Goal: Task Accomplishment & Management: Complete application form

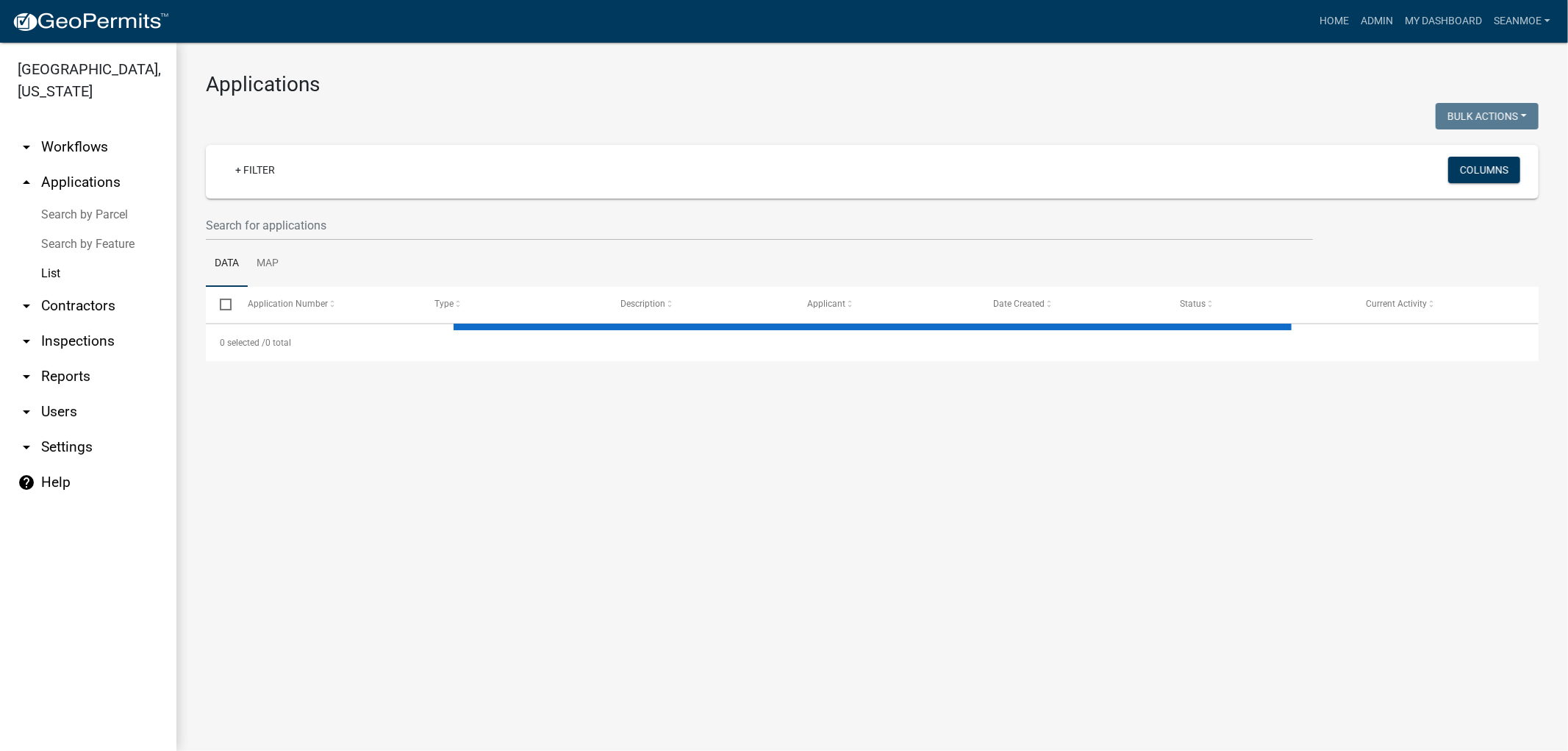
select select "1: 25"
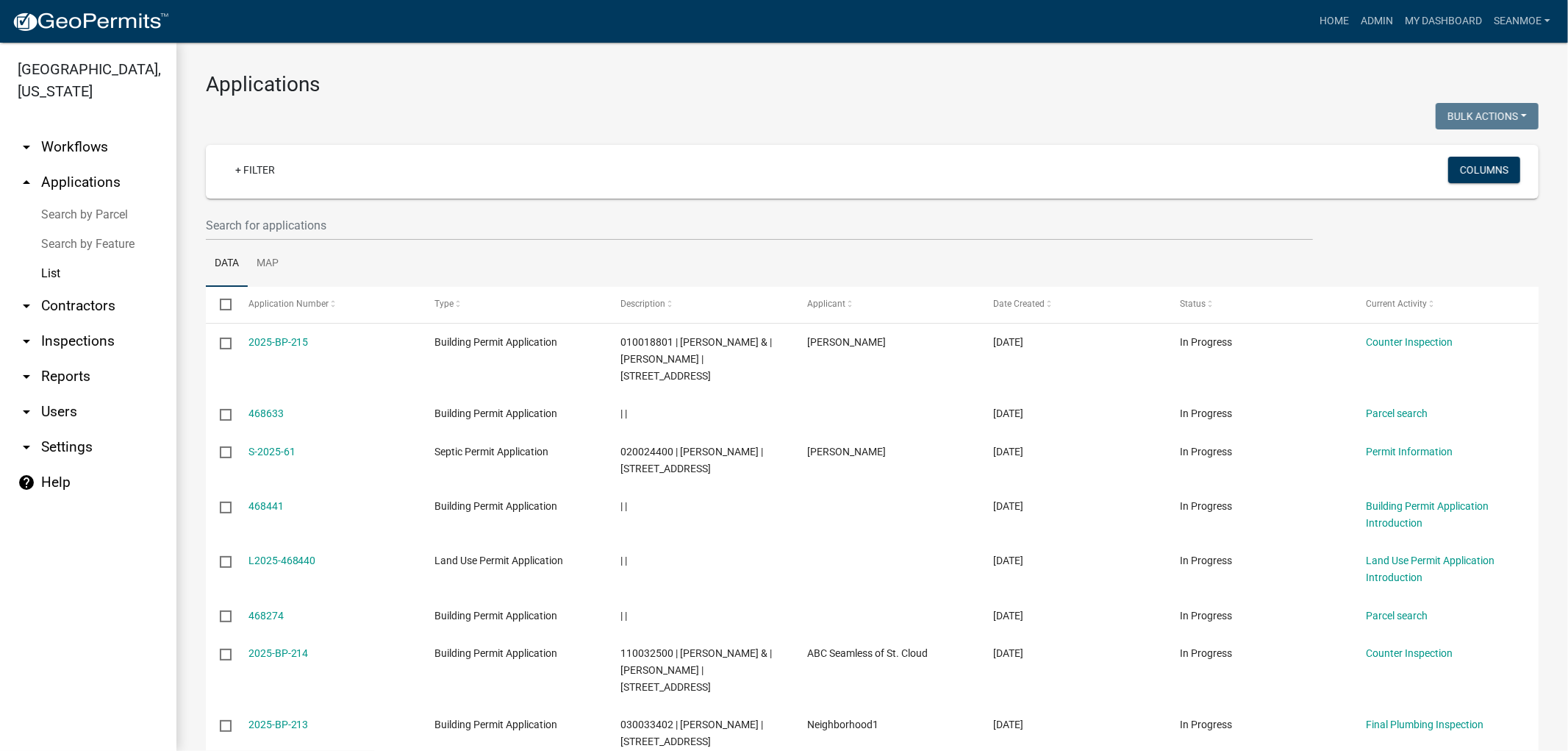
click at [85, 17] on img at bounding box center [90, 22] width 158 height 22
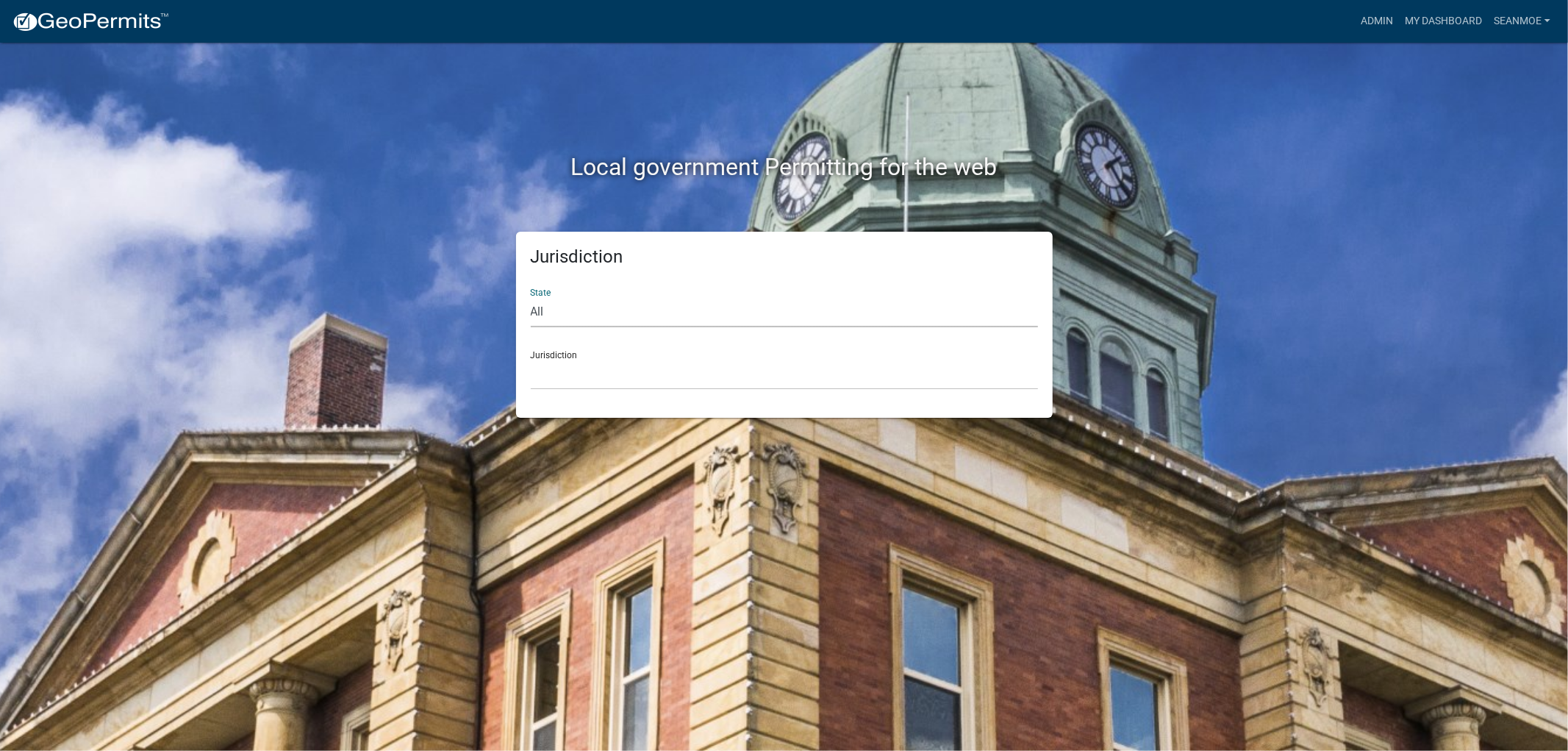
click at [659, 309] on select "All [US_STATE] [US_STATE] [US_STATE] [US_STATE] [US_STATE] [US_STATE] [US_STATE…" at bounding box center [784, 313] width 508 height 30
select select "[US_STATE]"
click at [531, 298] on select "All [US_STATE] [US_STATE] [US_STATE] [US_STATE] [US_STATE] [US_STATE] [US_STATE…" at bounding box center [784, 313] width 508 height 30
click at [598, 377] on select "[GEOGRAPHIC_DATA], [US_STATE] [GEOGRAPHIC_DATA], [US_STATE] [GEOGRAPHIC_DATA], …" at bounding box center [784, 375] width 508 height 30
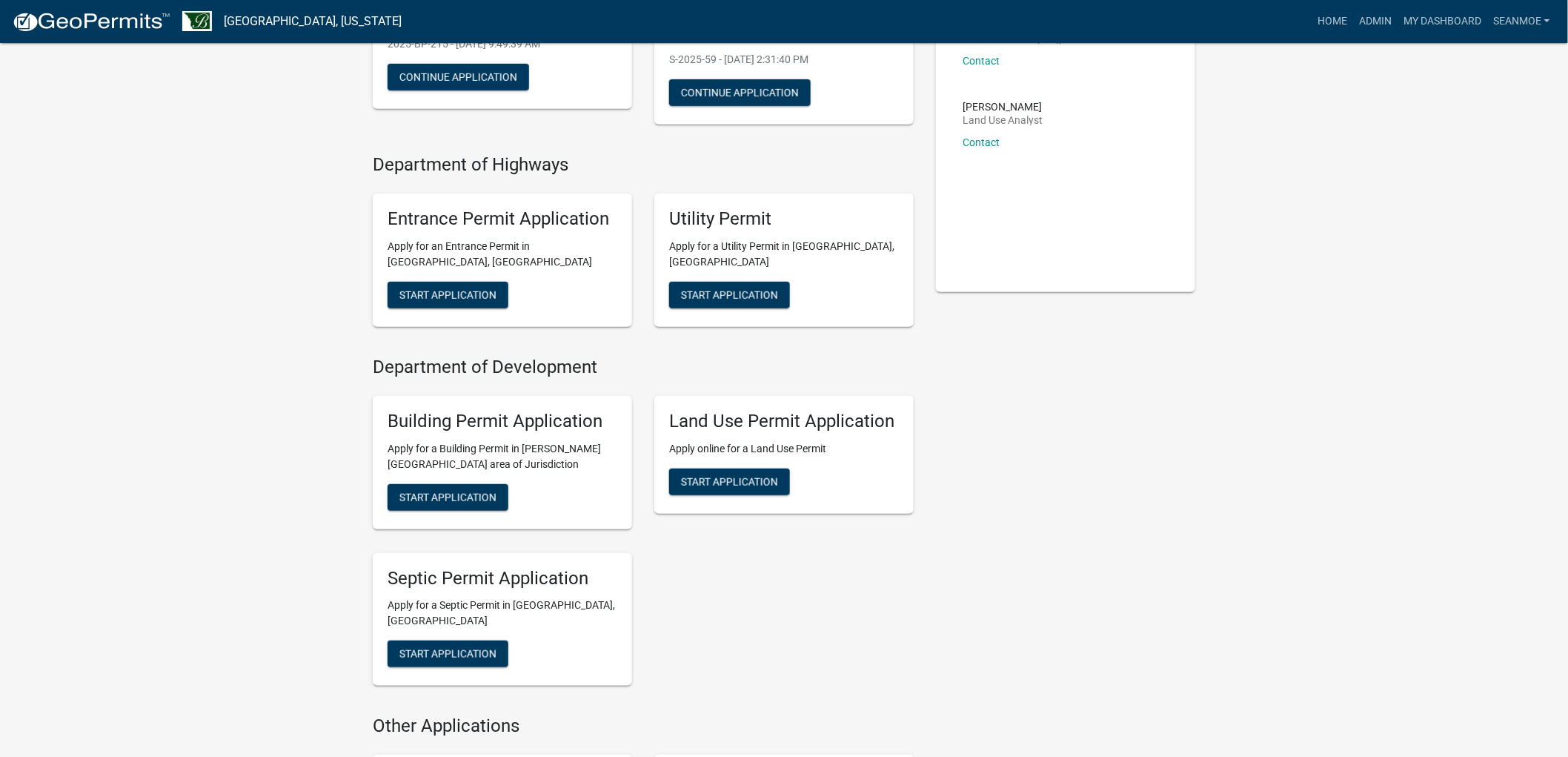
scroll to position [247, 0]
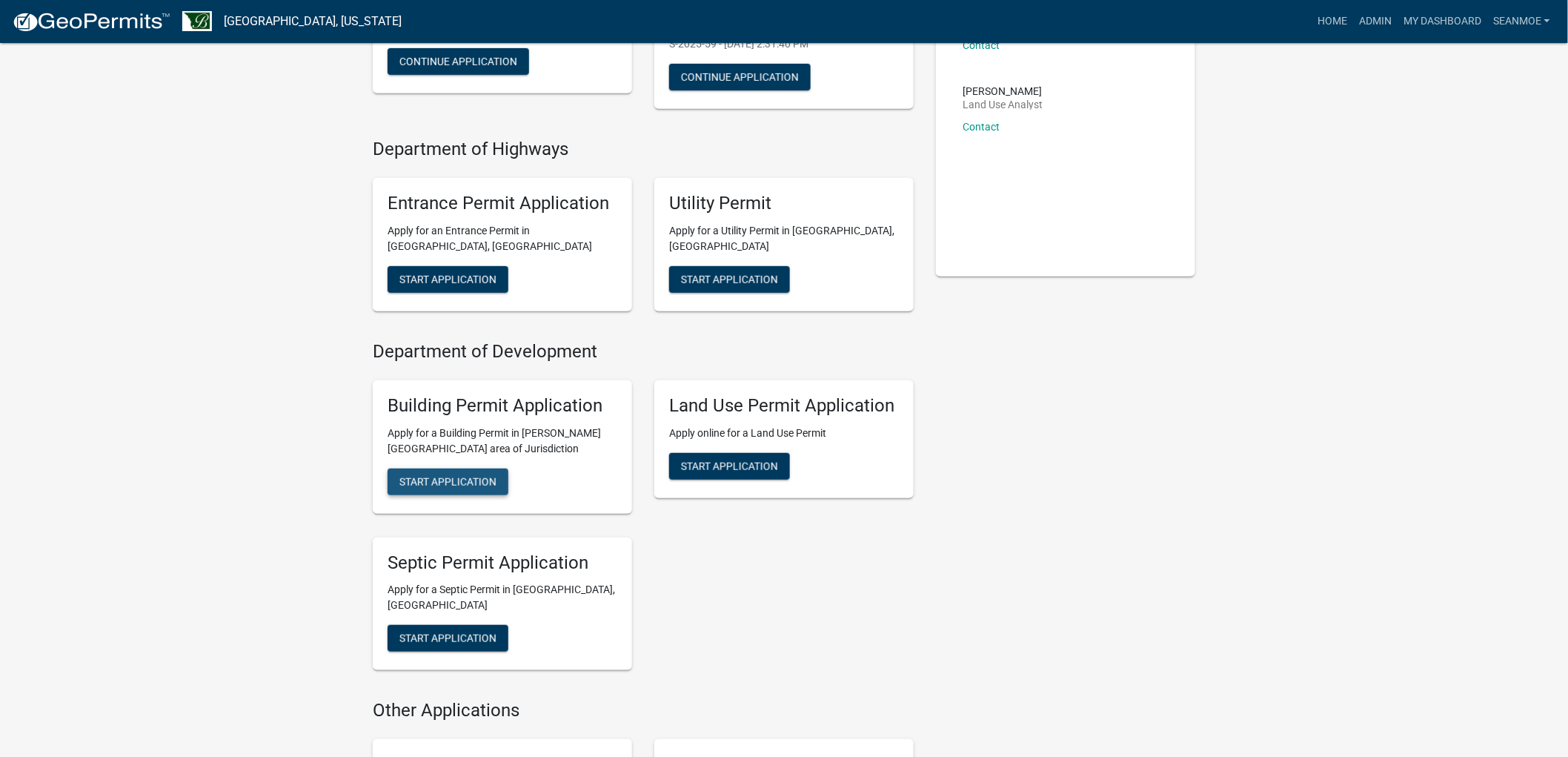
click at [465, 477] on span "Start Application" at bounding box center [448, 481] width 97 height 12
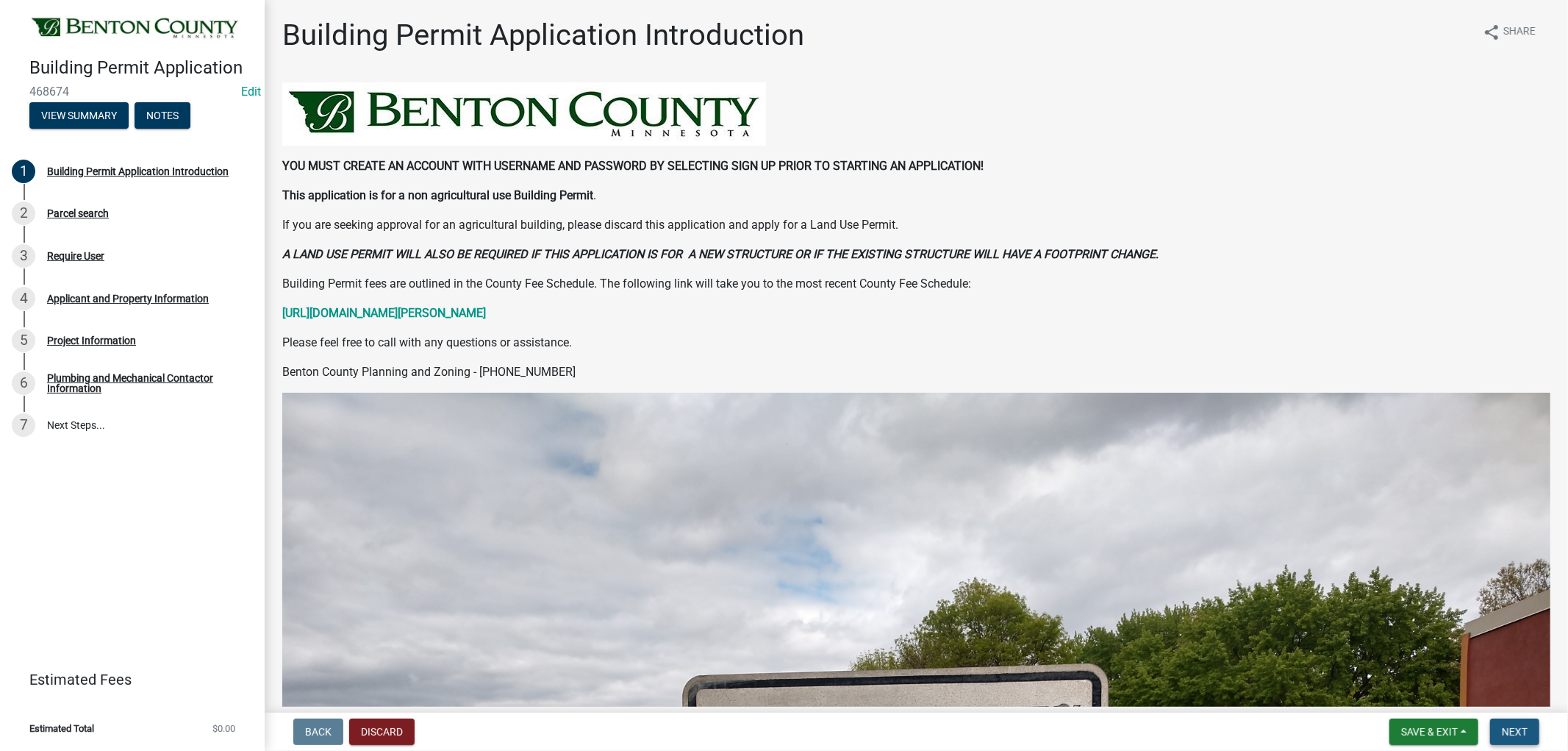
click at [1515, 731] on span "Next" at bounding box center [1515, 732] width 26 height 12
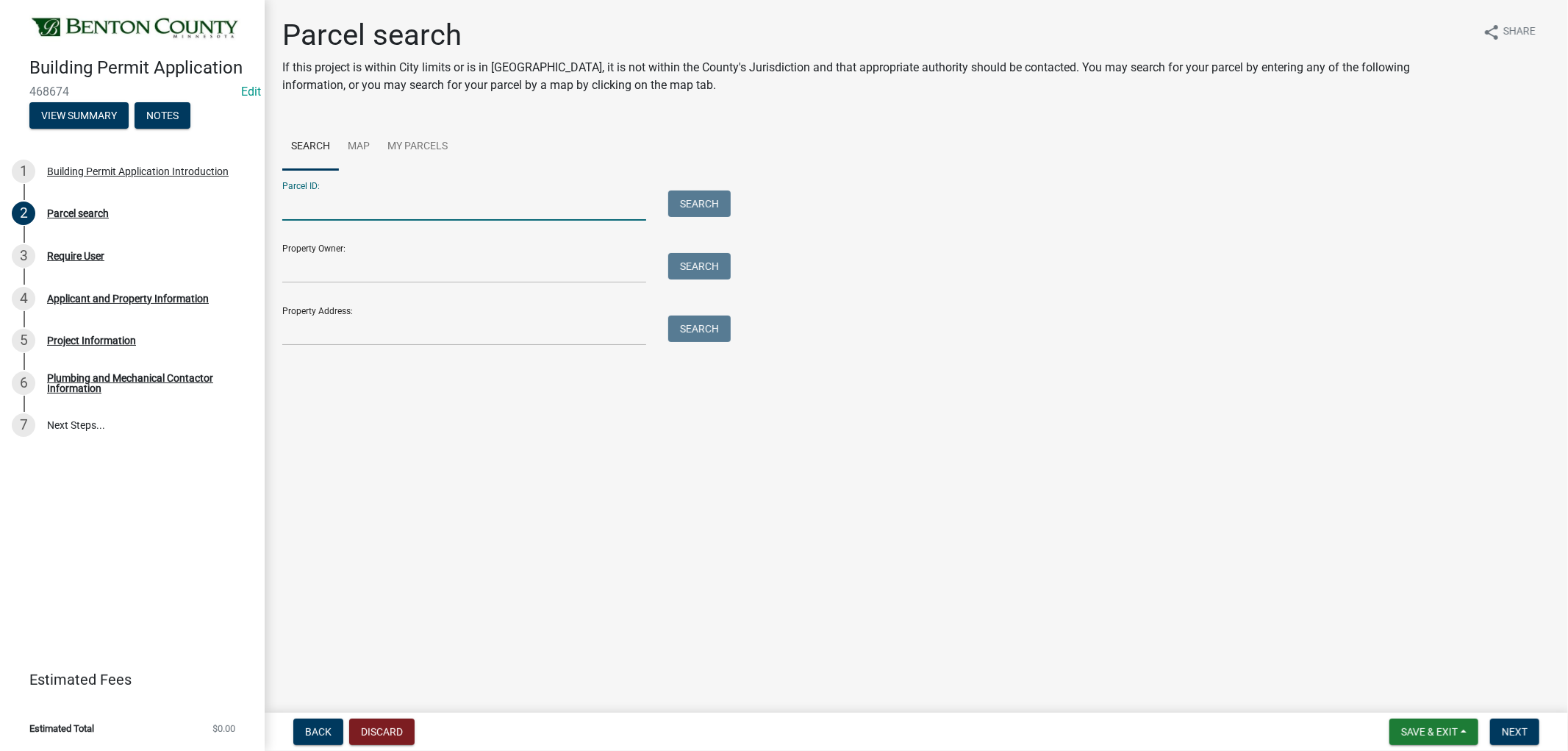
paste input "090036500"
click at [302, 204] on input "090036500" at bounding box center [464, 205] width 364 height 30
click at [306, 208] on input "090036500" at bounding box center [464, 205] width 364 height 30
type input "090036500"
click at [717, 194] on button "Search" at bounding box center [699, 203] width 62 height 27
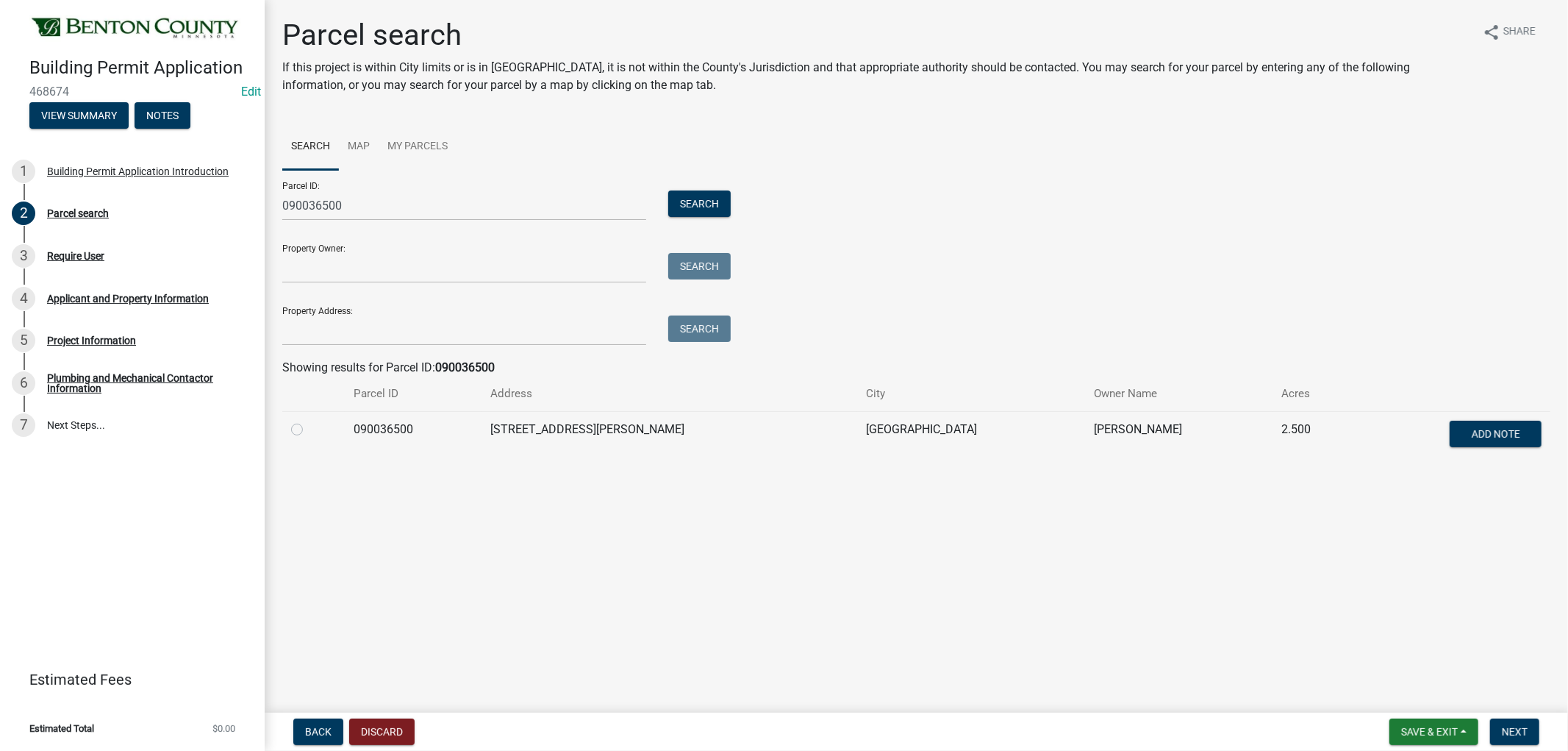
drag, startPoint x: 283, startPoint y: 431, endPoint x: 307, endPoint y: 429, distance: 24.1
click at [306, 429] on td at bounding box center [313, 435] width 62 height 49
click at [308, 421] on label at bounding box center [308, 421] width 0 height 0
click at [308, 430] on input "radio" at bounding box center [313, 426] width 10 height 10
radio input "true"
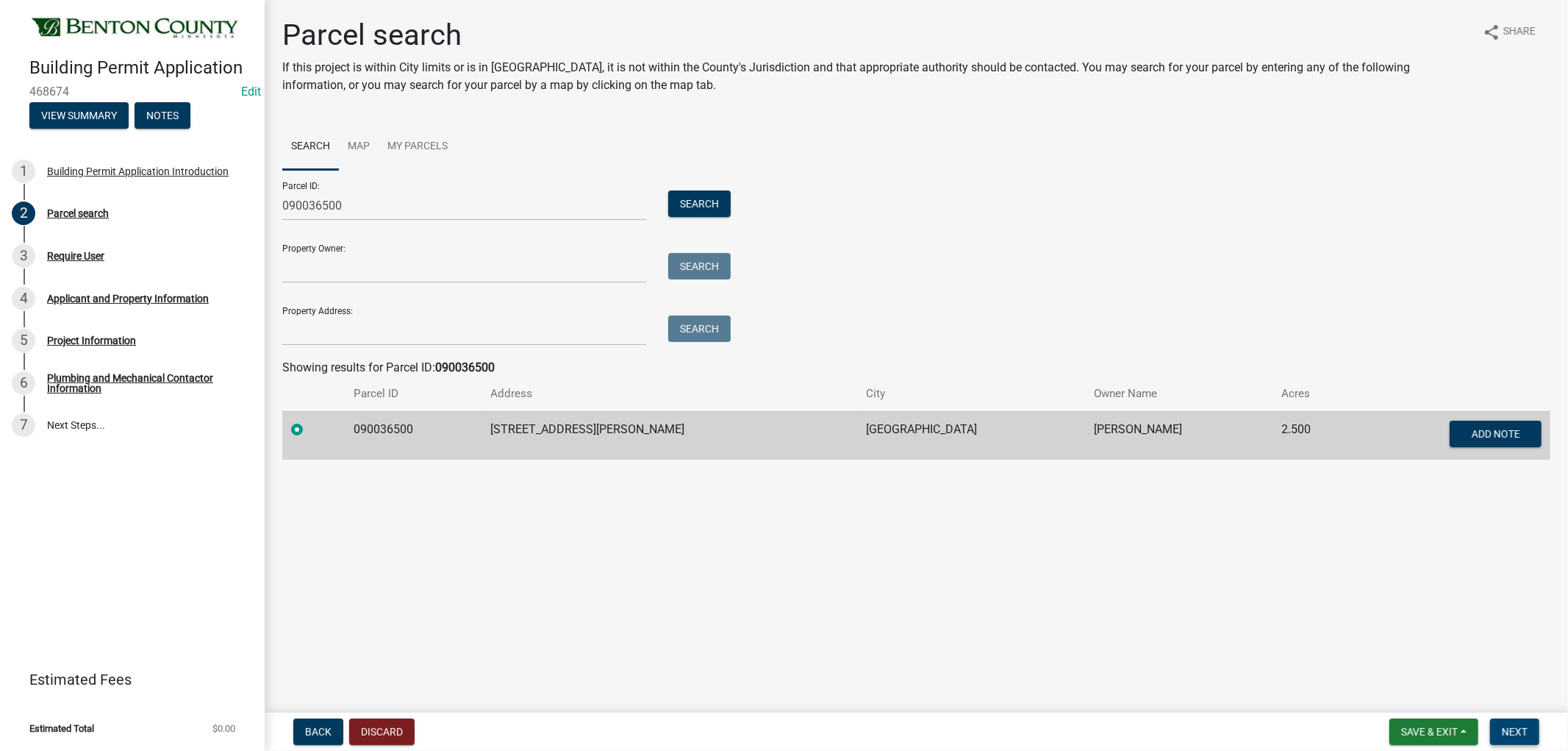
click at [1534, 735] on button "Next" at bounding box center [1515, 731] width 50 height 27
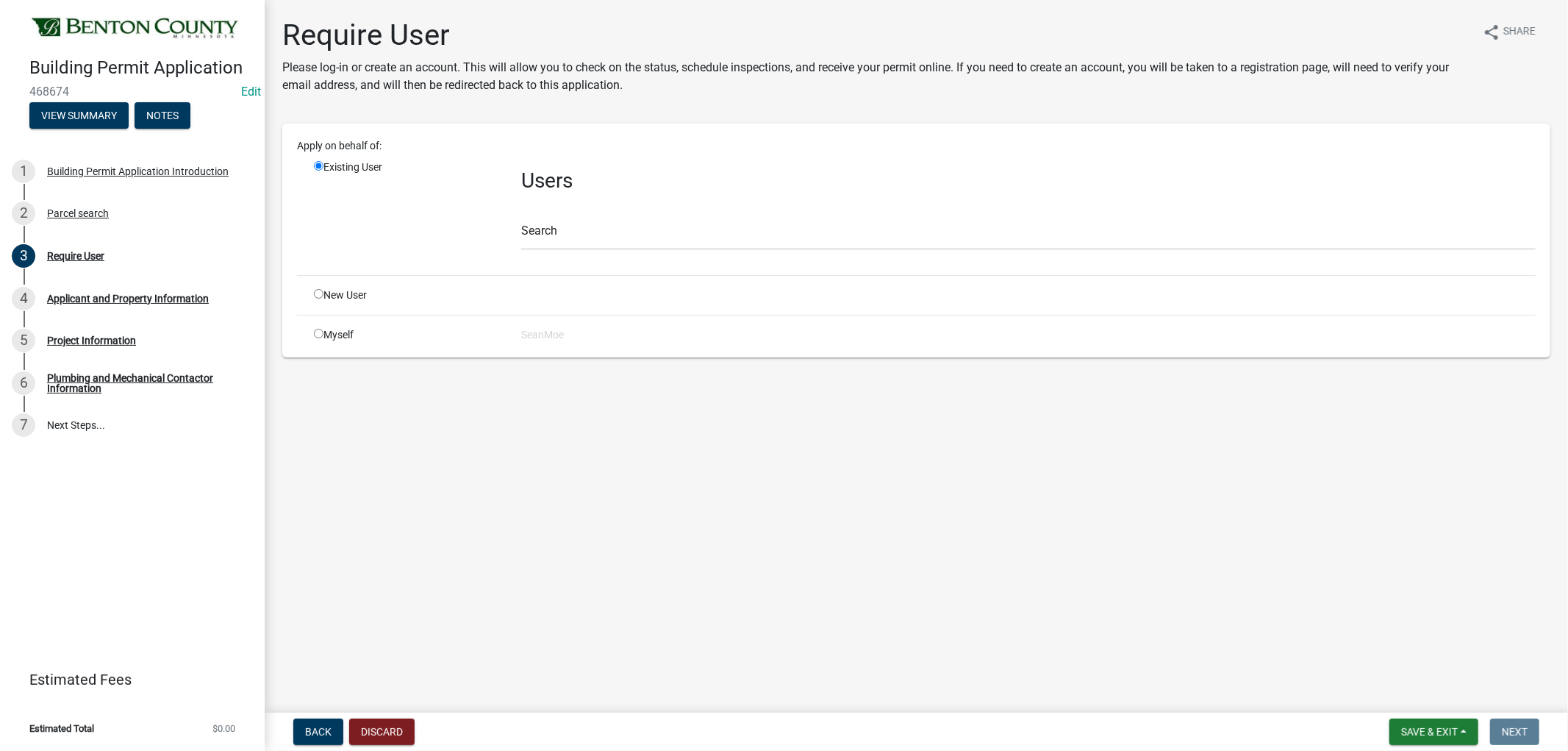
click at [318, 289] on input "radio" at bounding box center [319, 294] width 10 height 10
radio input "true"
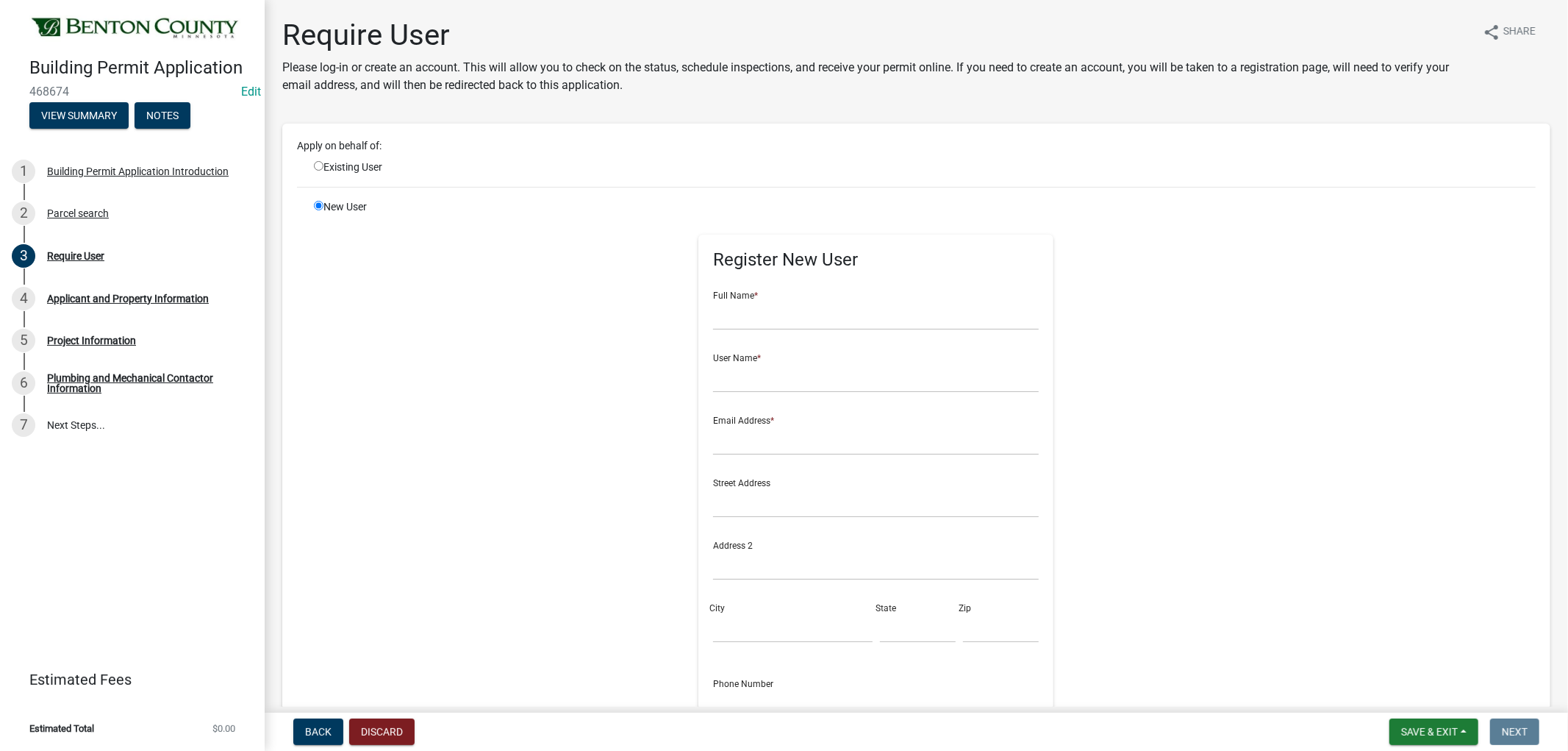
click at [313, 166] on div "Existing User" at bounding box center [406, 168] width 207 height 16
click at [319, 164] on input "radio" at bounding box center [319, 166] width 10 height 10
radio input "true"
radio input "false"
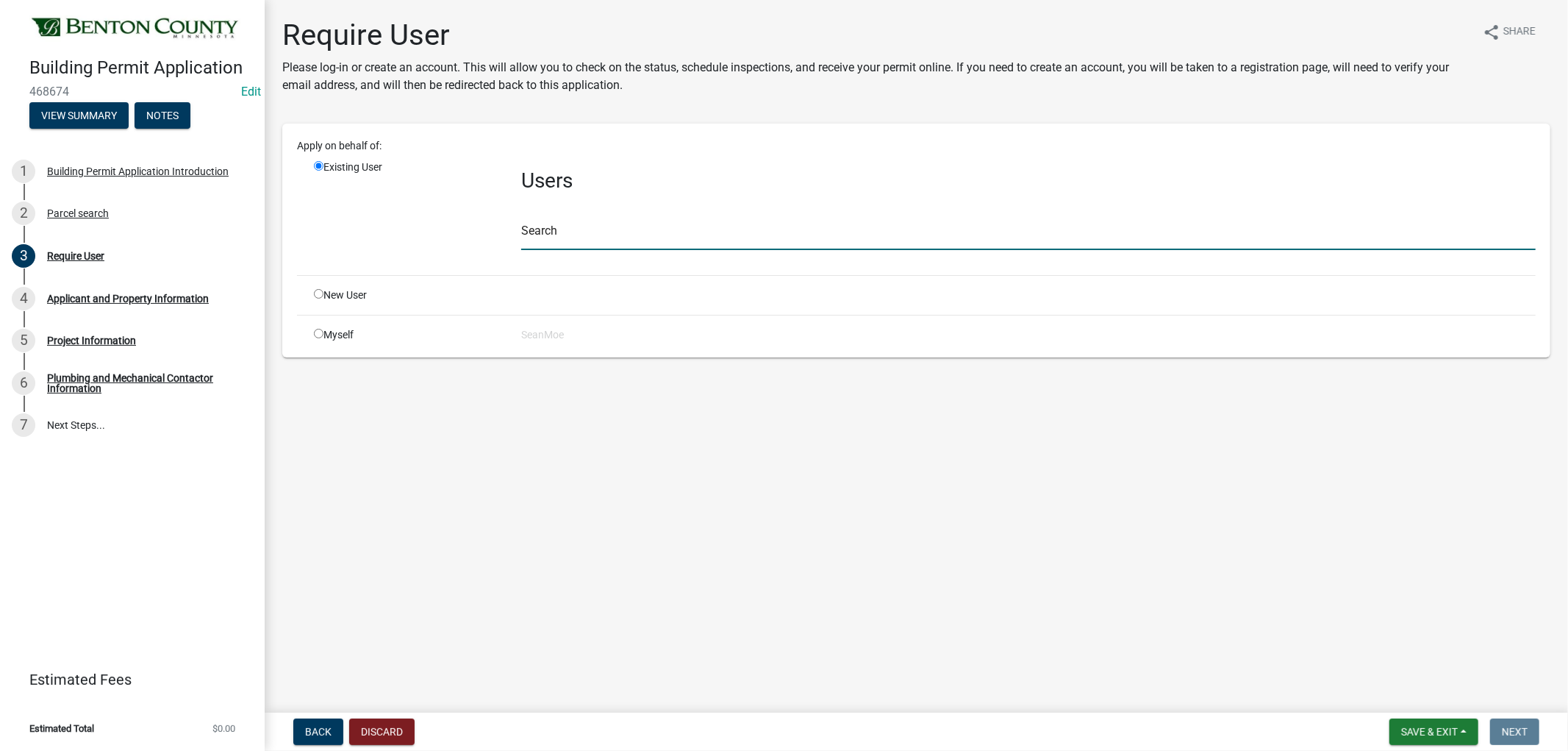
click at [636, 233] on input "text" at bounding box center [1028, 235] width 1015 height 30
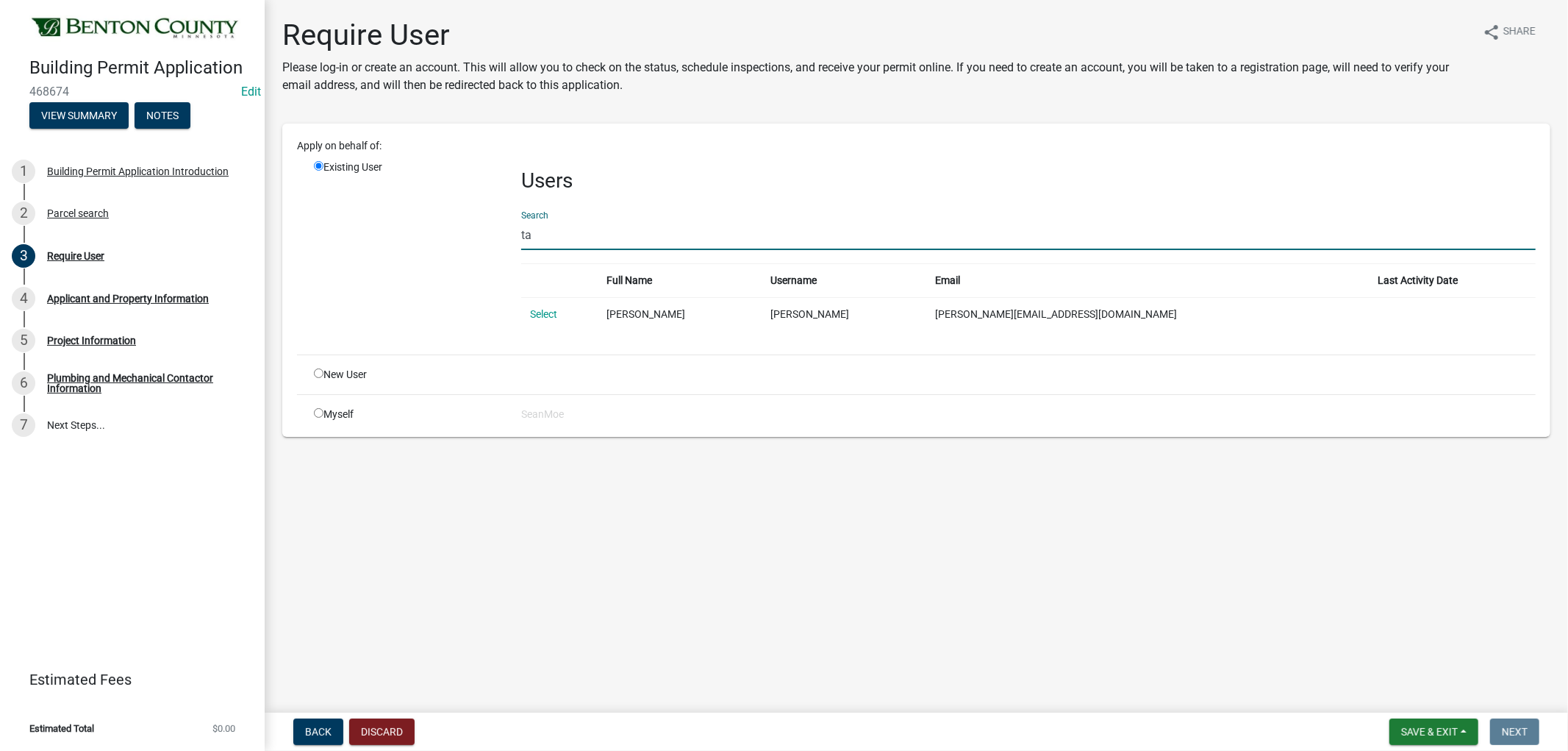
type input "t"
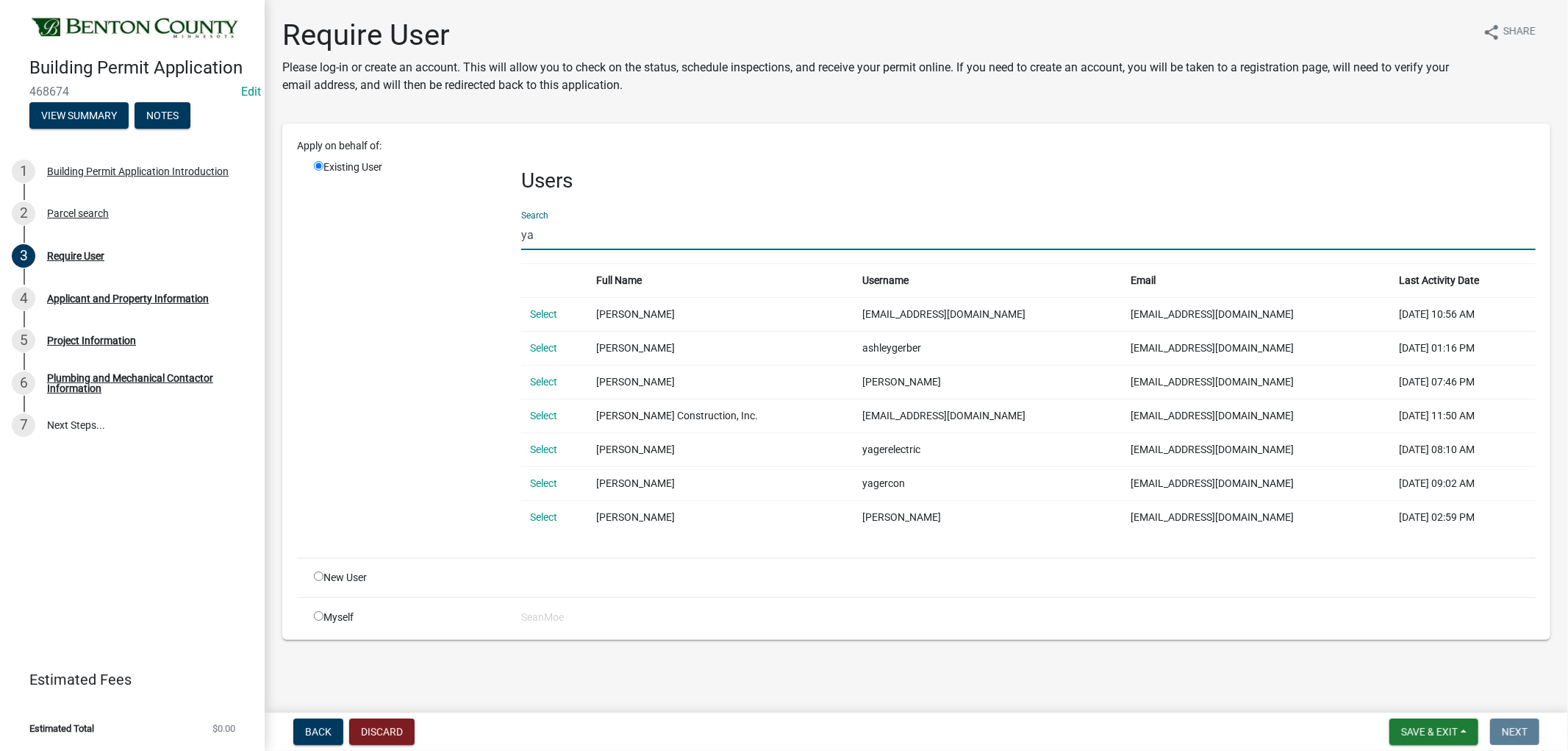
type input "y"
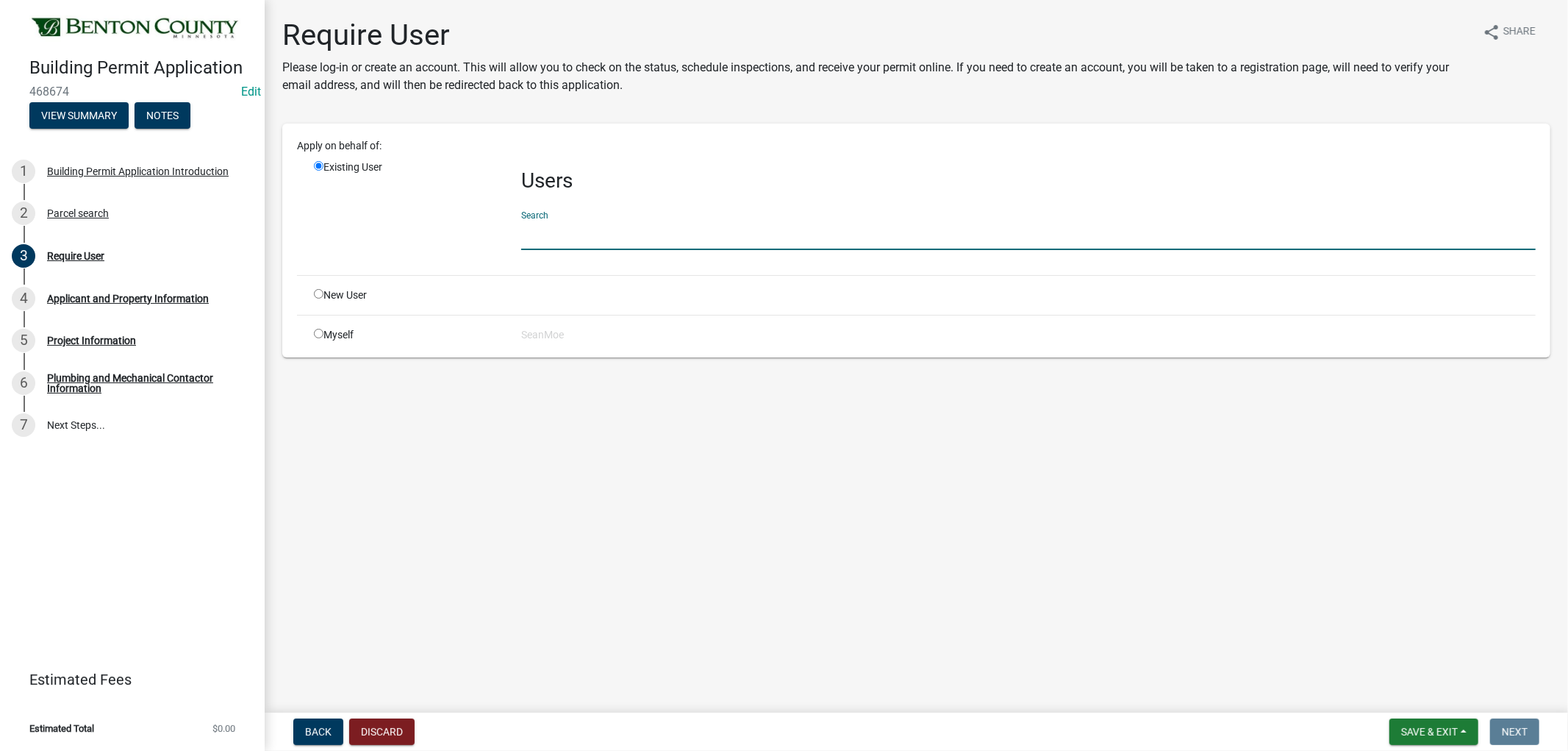
click at [318, 295] on input "radio" at bounding box center [319, 294] width 10 height 10
radio input "true"
radio input "false"
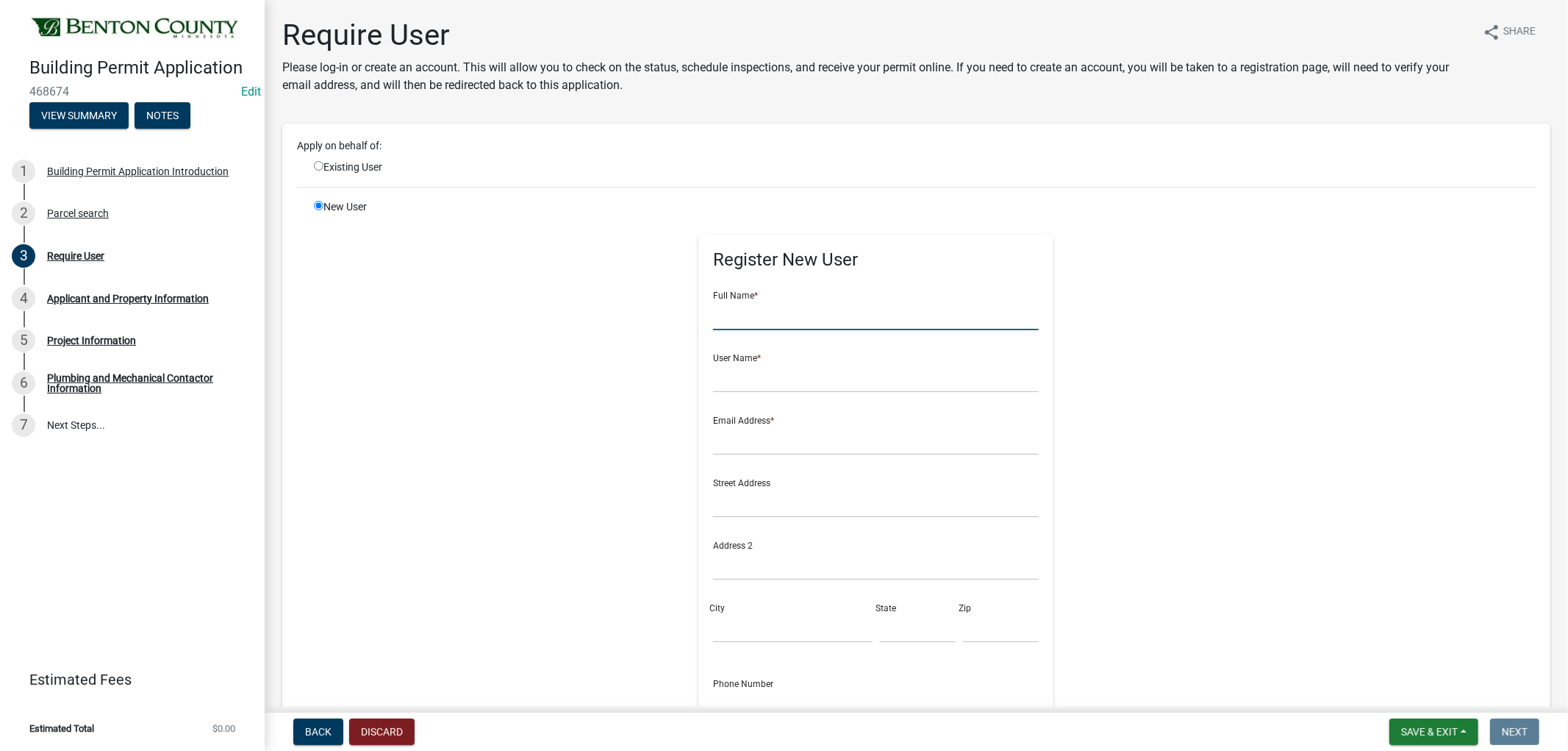
click at [771, 312] on input "text" at bounding box center [876, 314] width 325 height 30
type input "[PERSON_NAME]"
click at [737, 375] on input "text" at bounding box center [876, 377] width 325 height 30
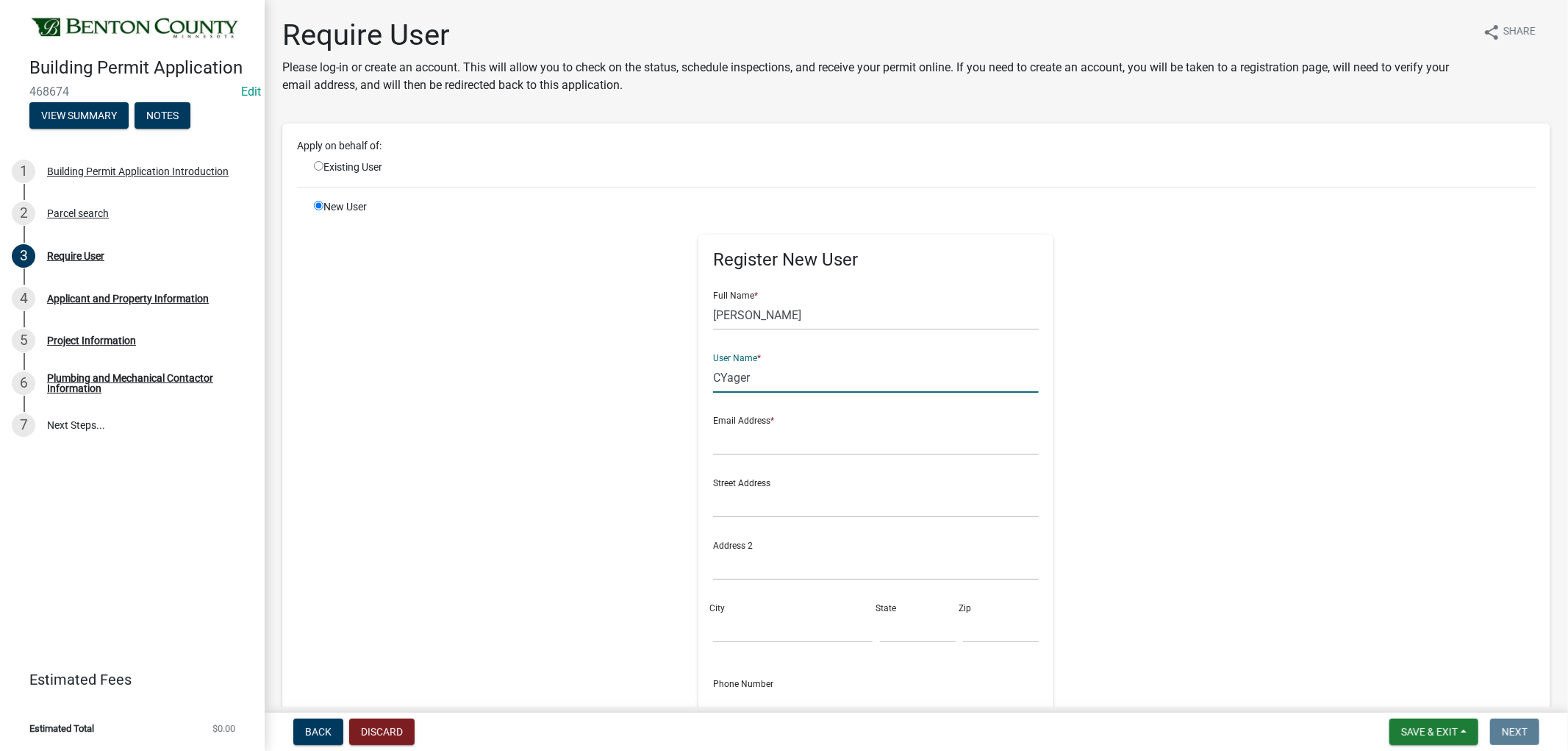
type input "CYager"
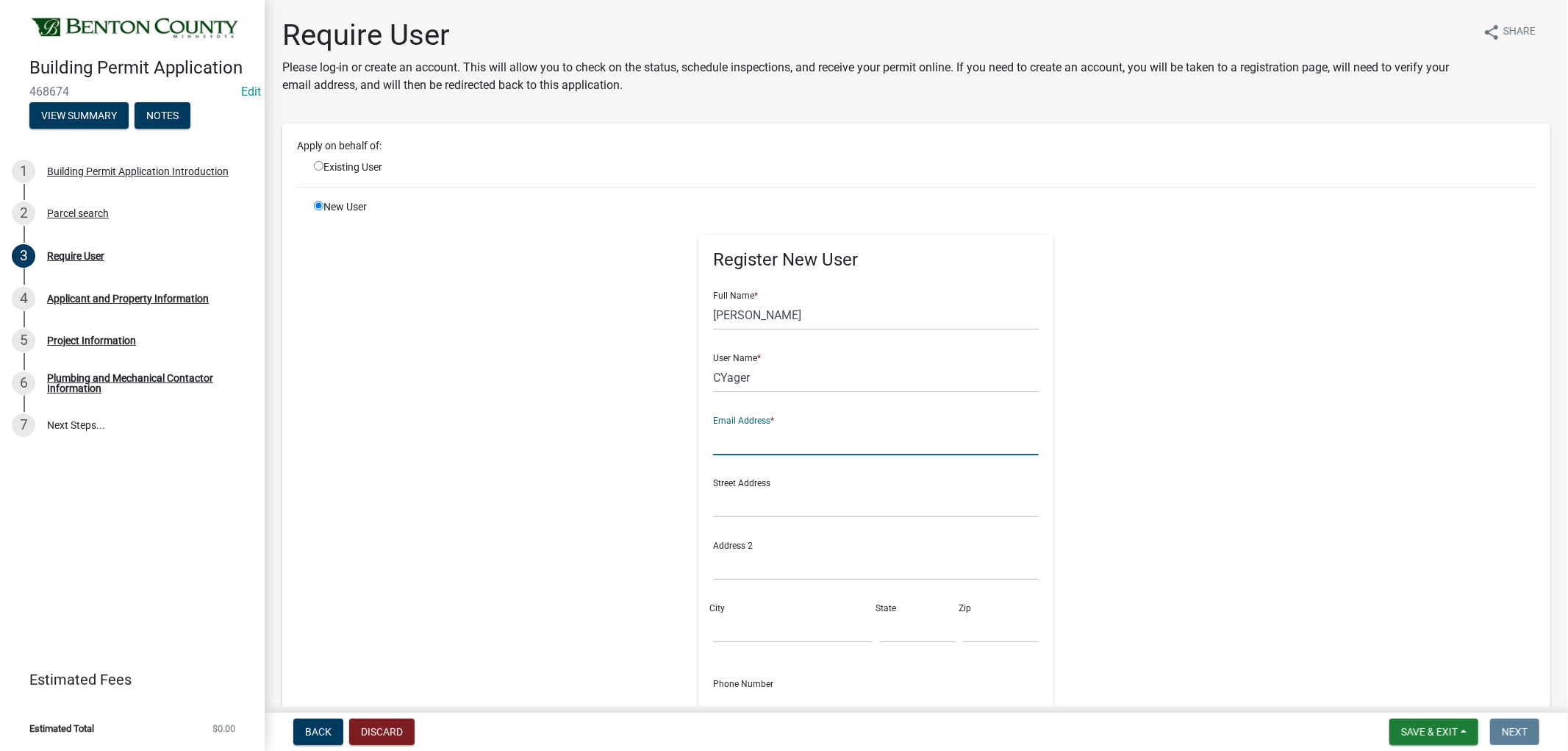
click at [731, 445] on input "text" at bounding box center [876, 440] width 325 height 30
type input "[PERSON_NAME][EMAIL_ADDRESS][DOMAIN_NAME]"
click at [783, 503] on input "text" at bounding box center [876, 503] width 325 height 30
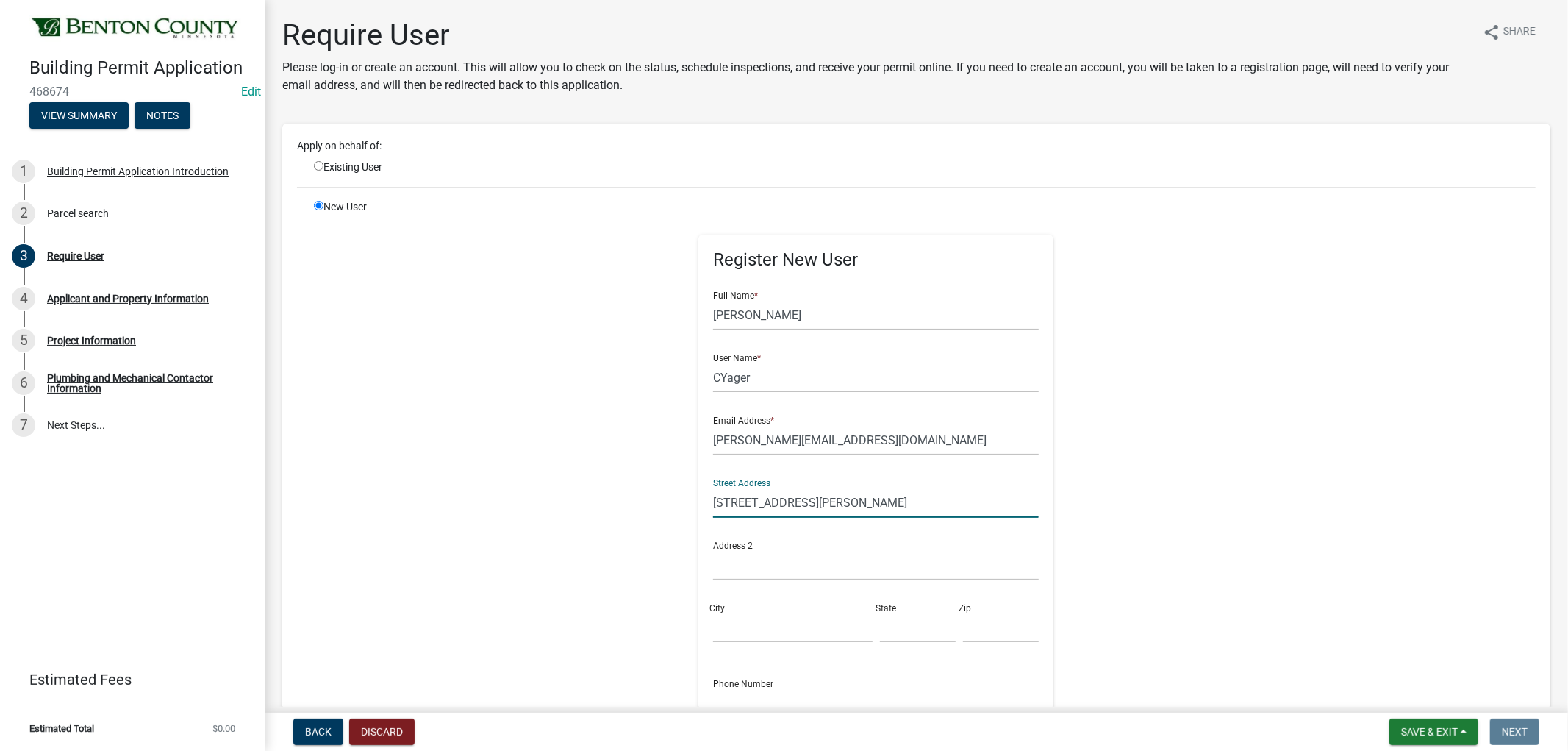
type input "[STREET_ADDRESS][PERSON_NAME]"
click at [739, 635] on input "City" at bounding box center [792, 628] width 159 height 30
type input "Sauk Rapids"
click at [894, 627] on input "text" at bounding box center [917, 628] width 75 height 30
type input "MN"
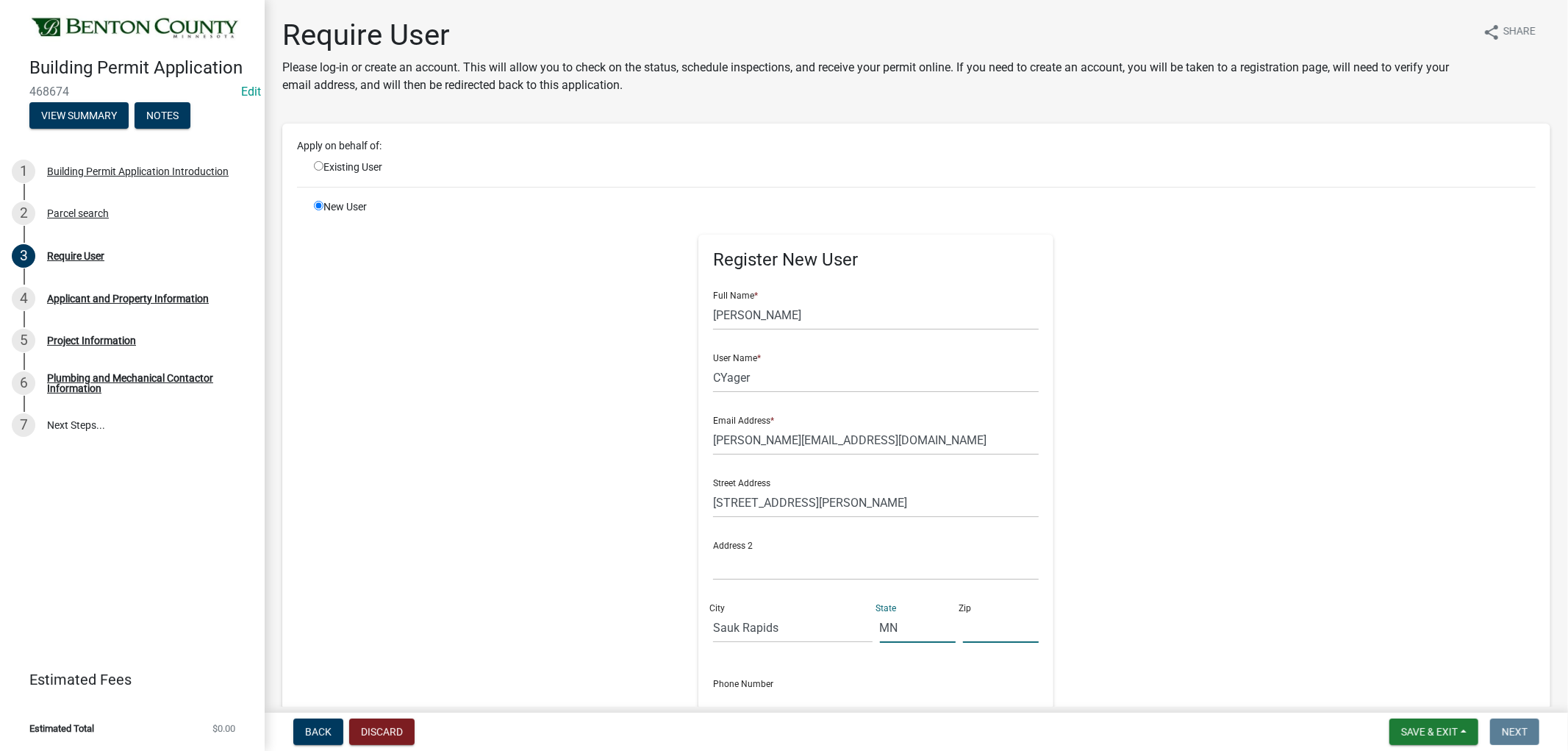
click at [974, 634] on input "text" at bounding box center [1001, 628] width 75 height 30
type input "56379"
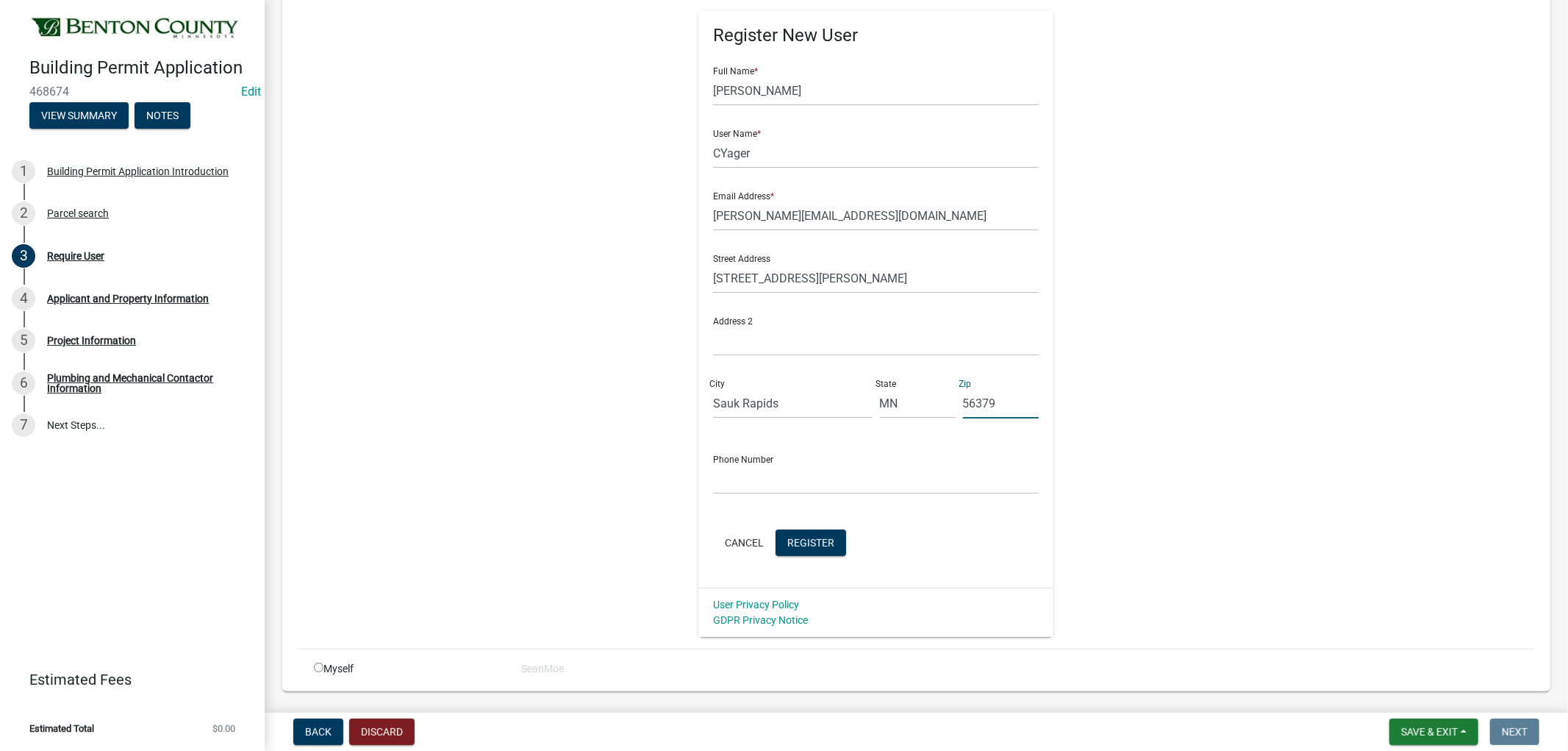
scroll to position [245, 0]
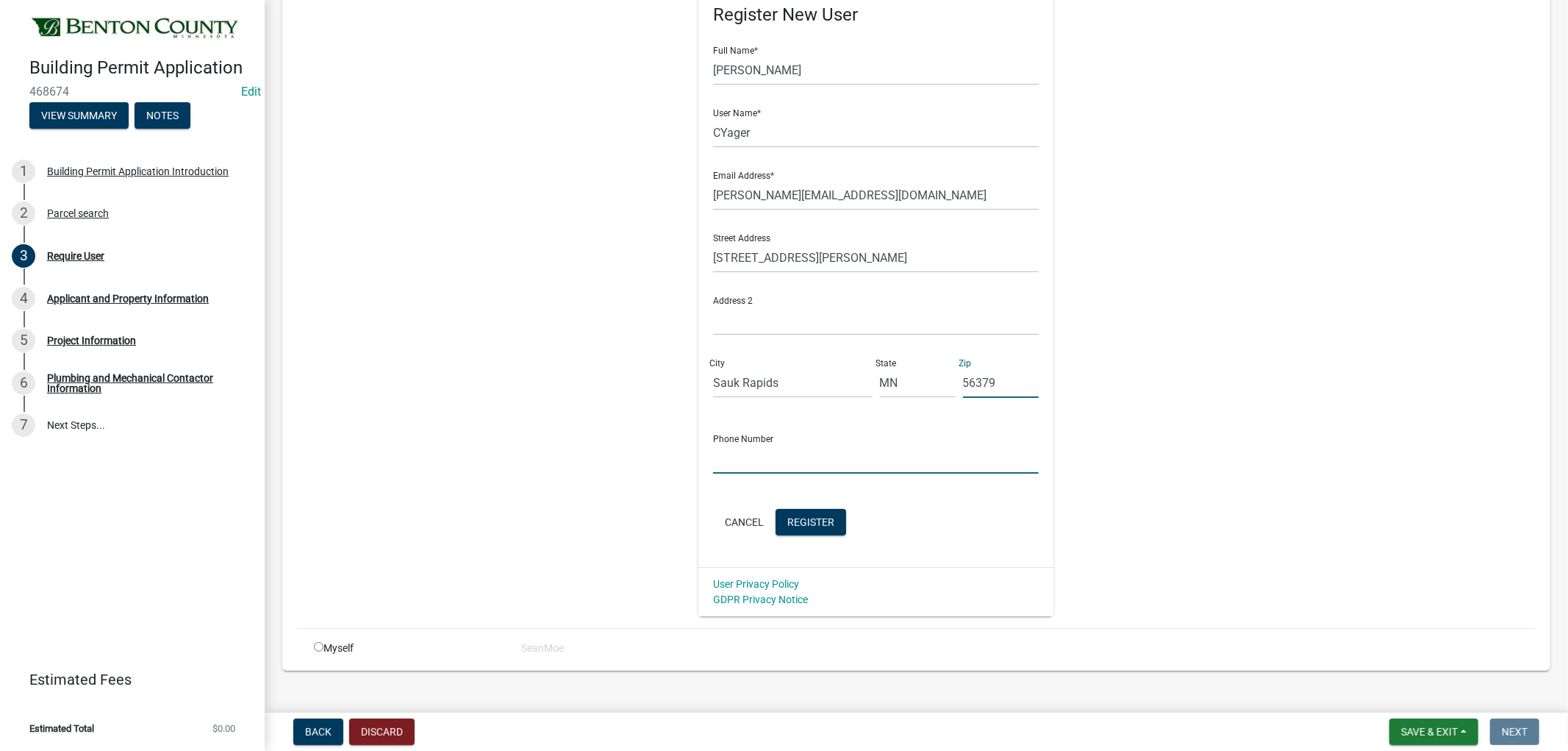
click at [728, 454] on input "text" at bounding box center [876, 458] width 325 height 30
type input "[PHONE_NUMBER]"
click at [816, 518] on span "Register" at bounding box center [810, 522] width 47 height 12
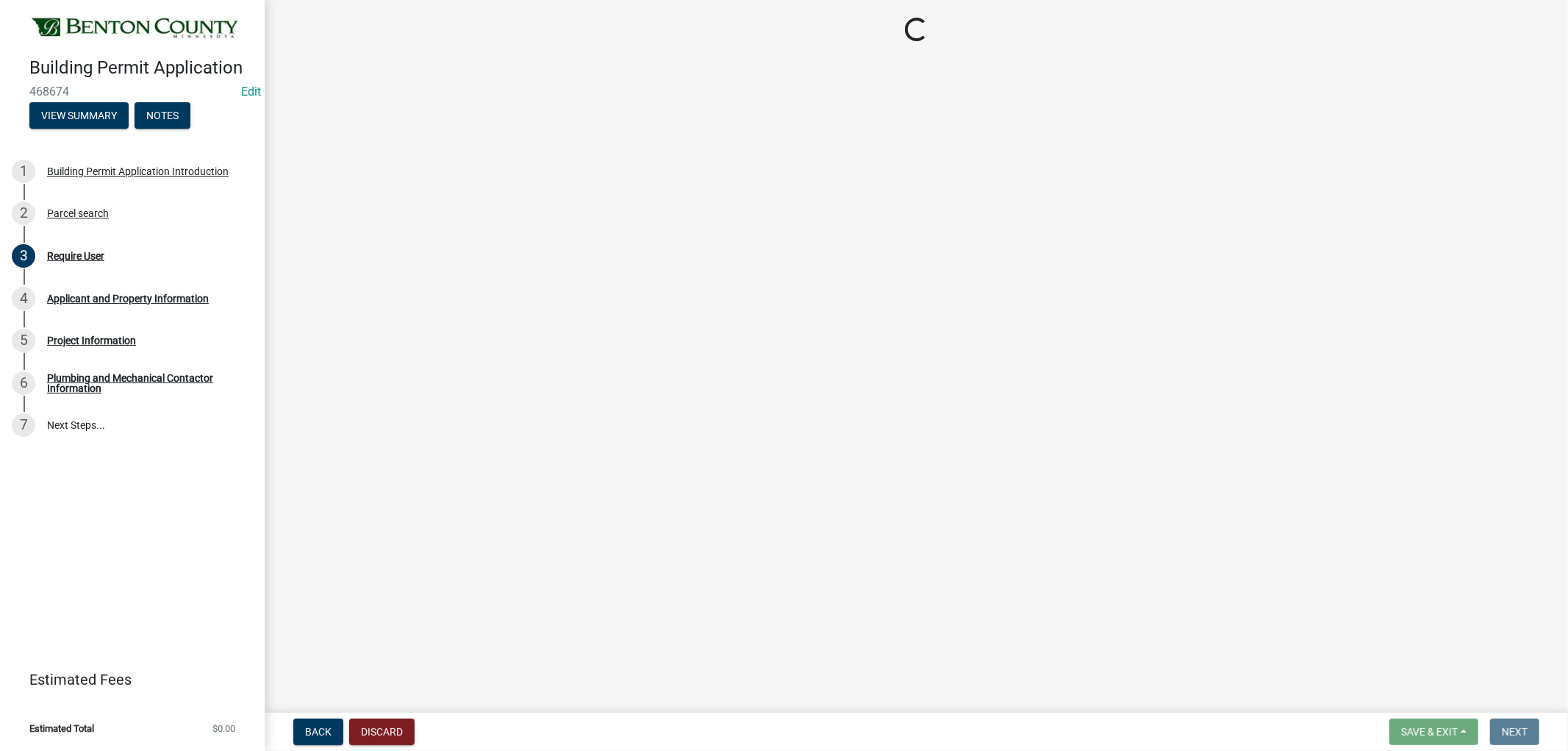
scroll to position [0, 0]
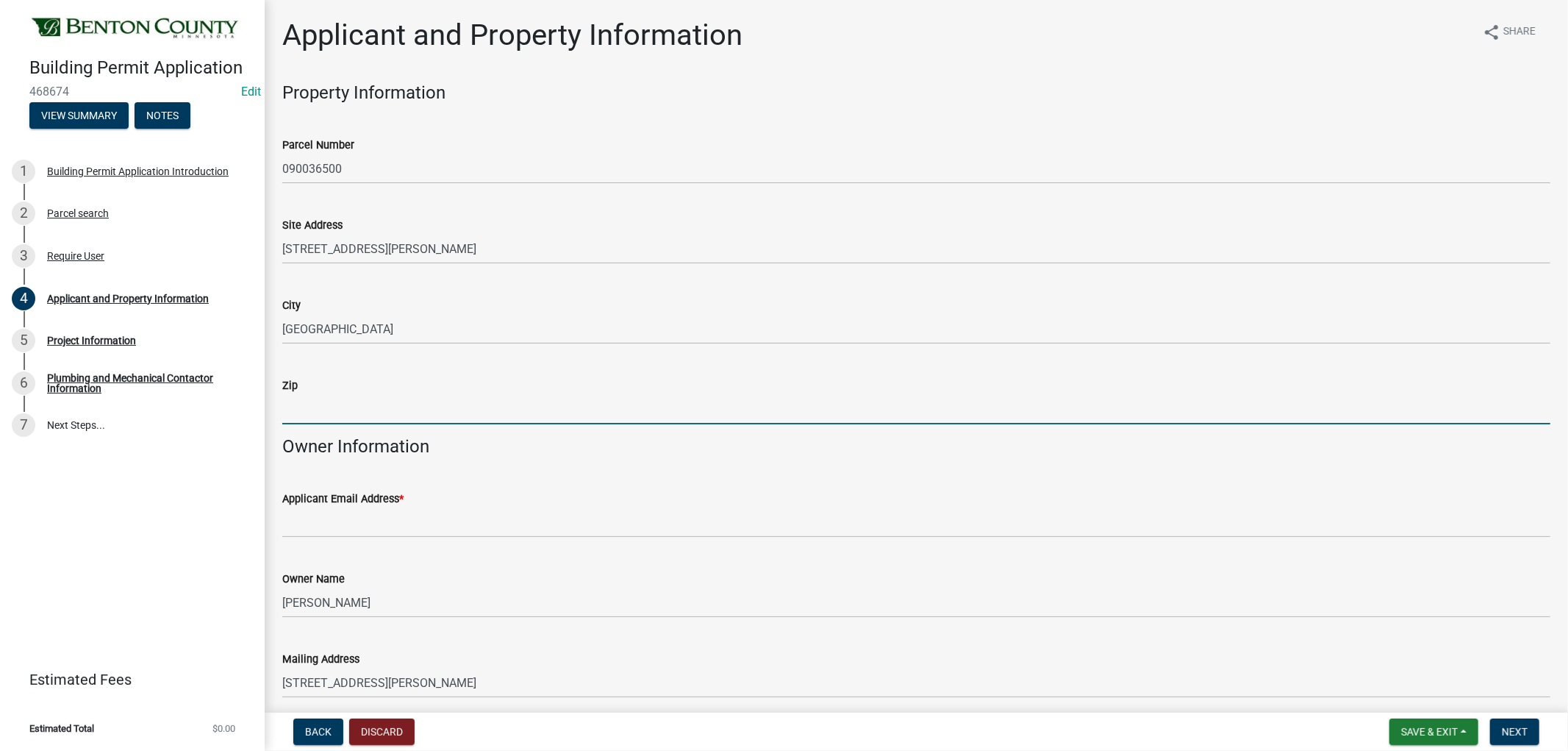
click at [298, 410] on input "Zip" at bounding box center [916, 409] width 1268 height 30
type input "56379"
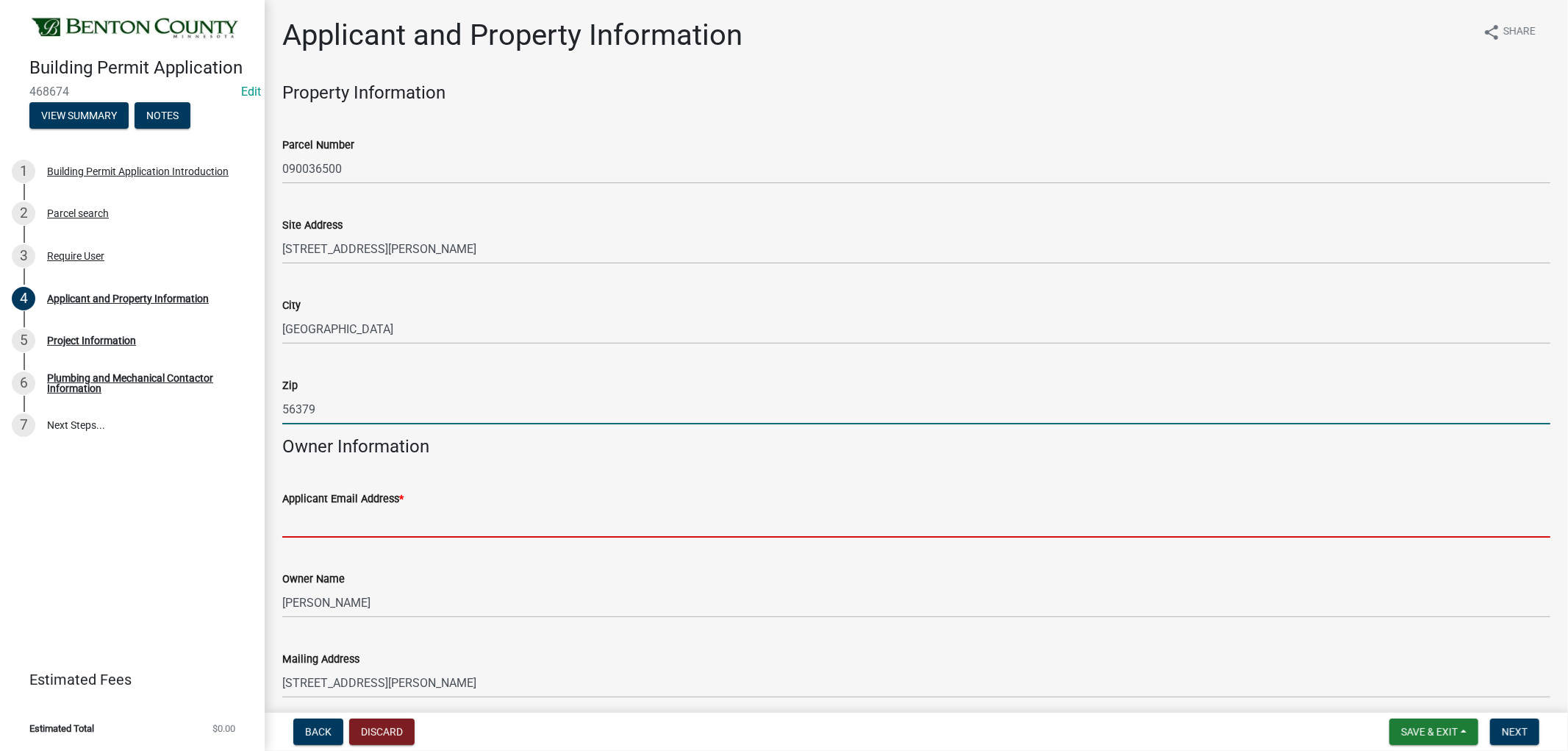
click at [635, 508] on input "Applicant Email Address *" at bounding box center [916, 523] width 1268 height 30
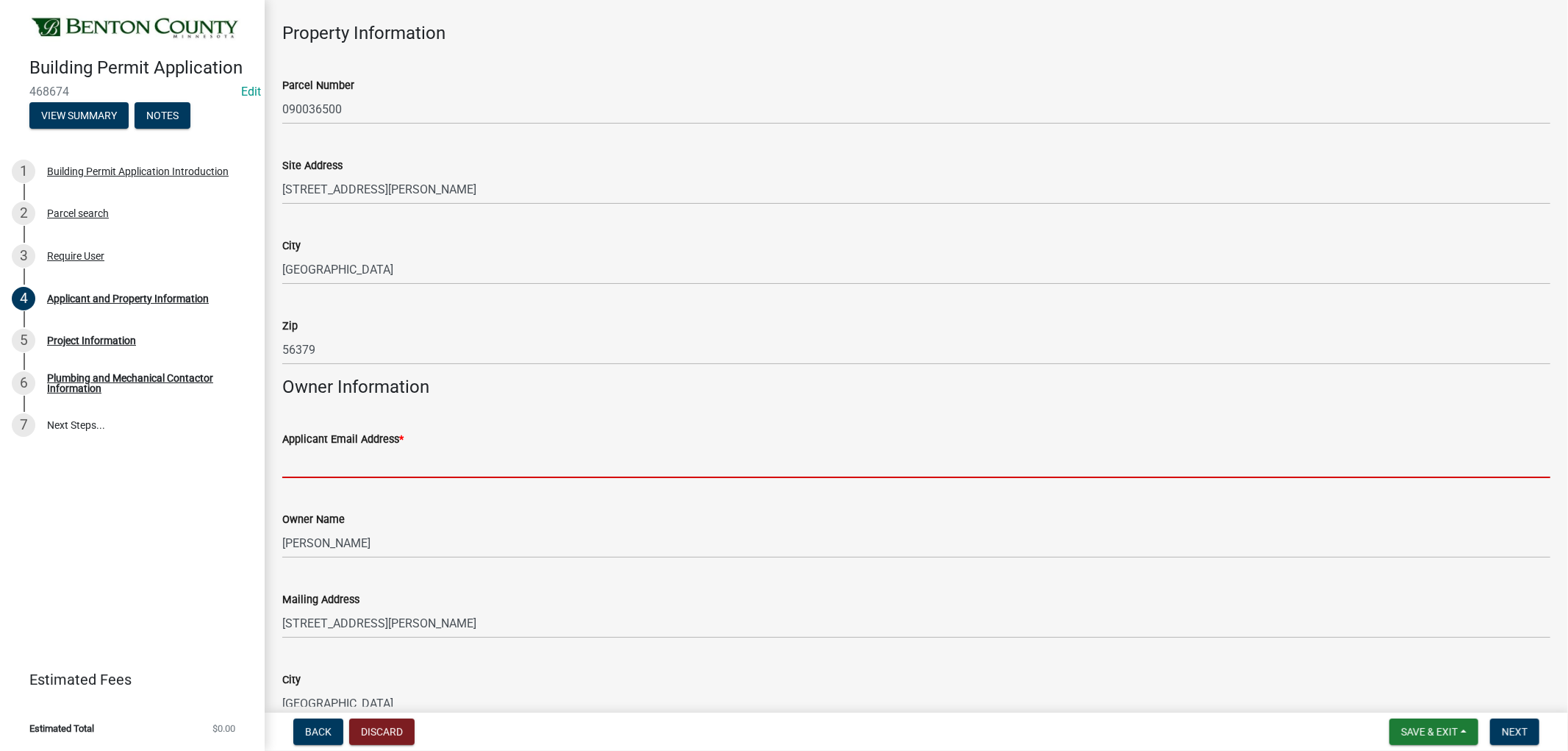
scroll to position [164, 0]
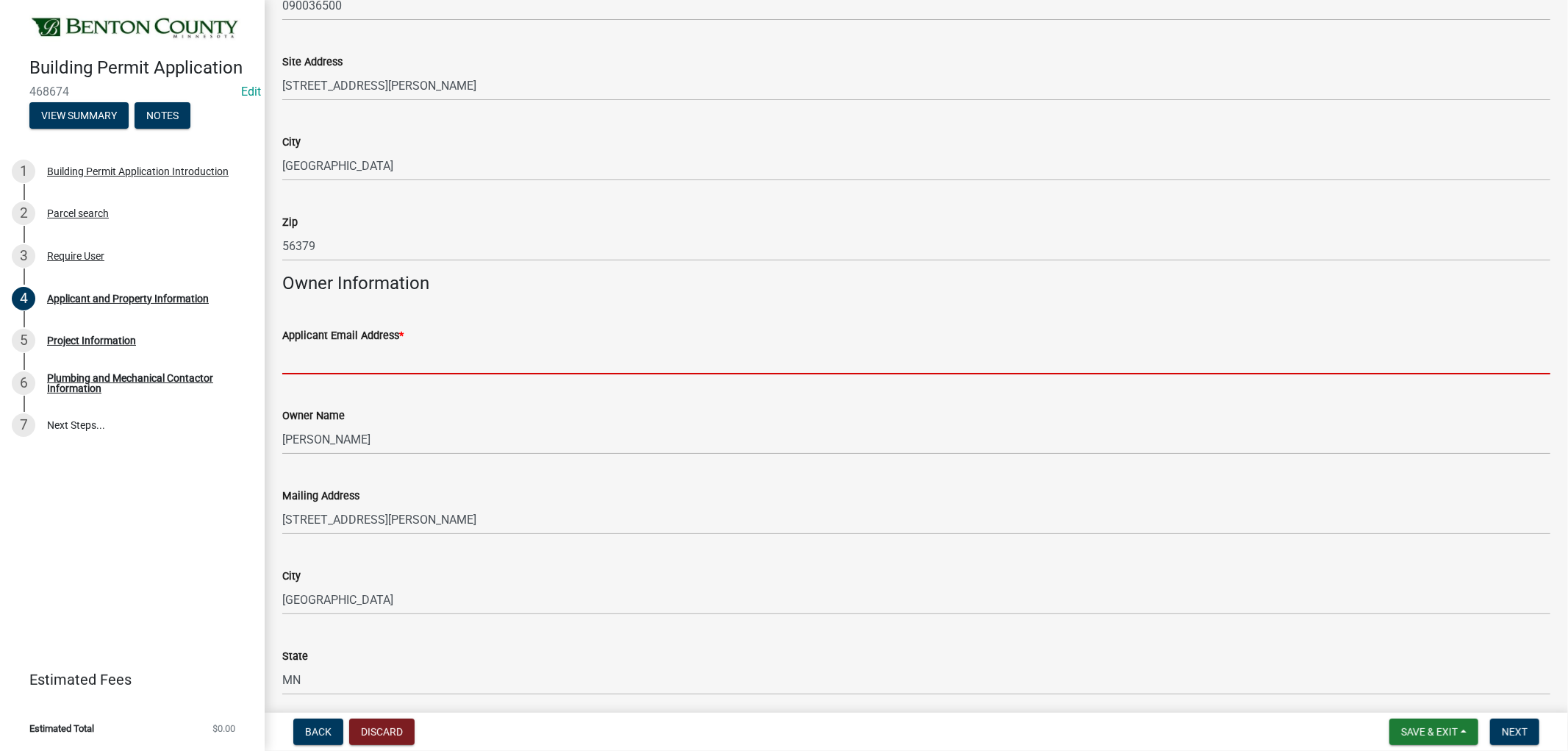
click at [355, 364] on input "Applicant Email Address *" at bounding box center [916, 359] width 1268 height 30
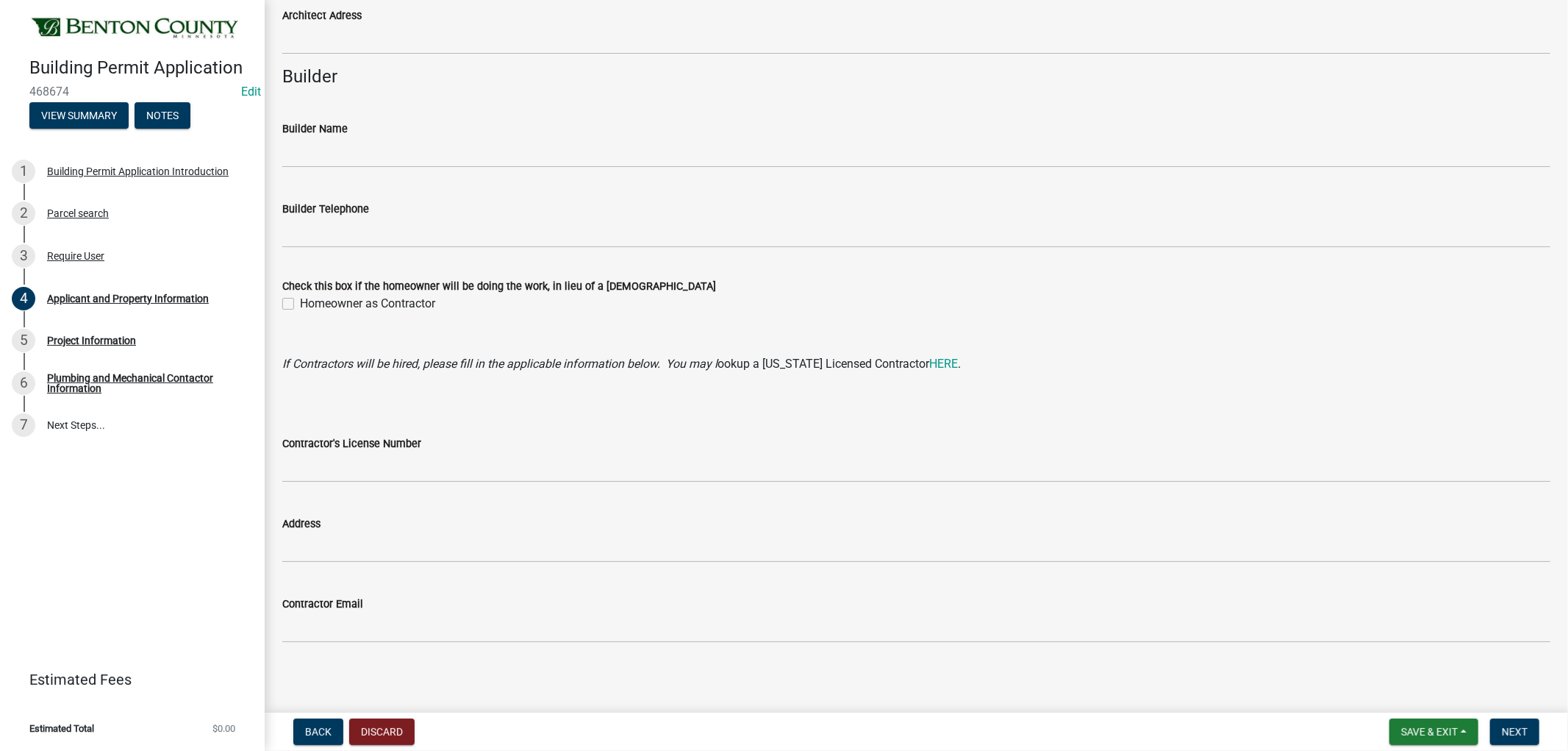
scroll to position [1241, 0]
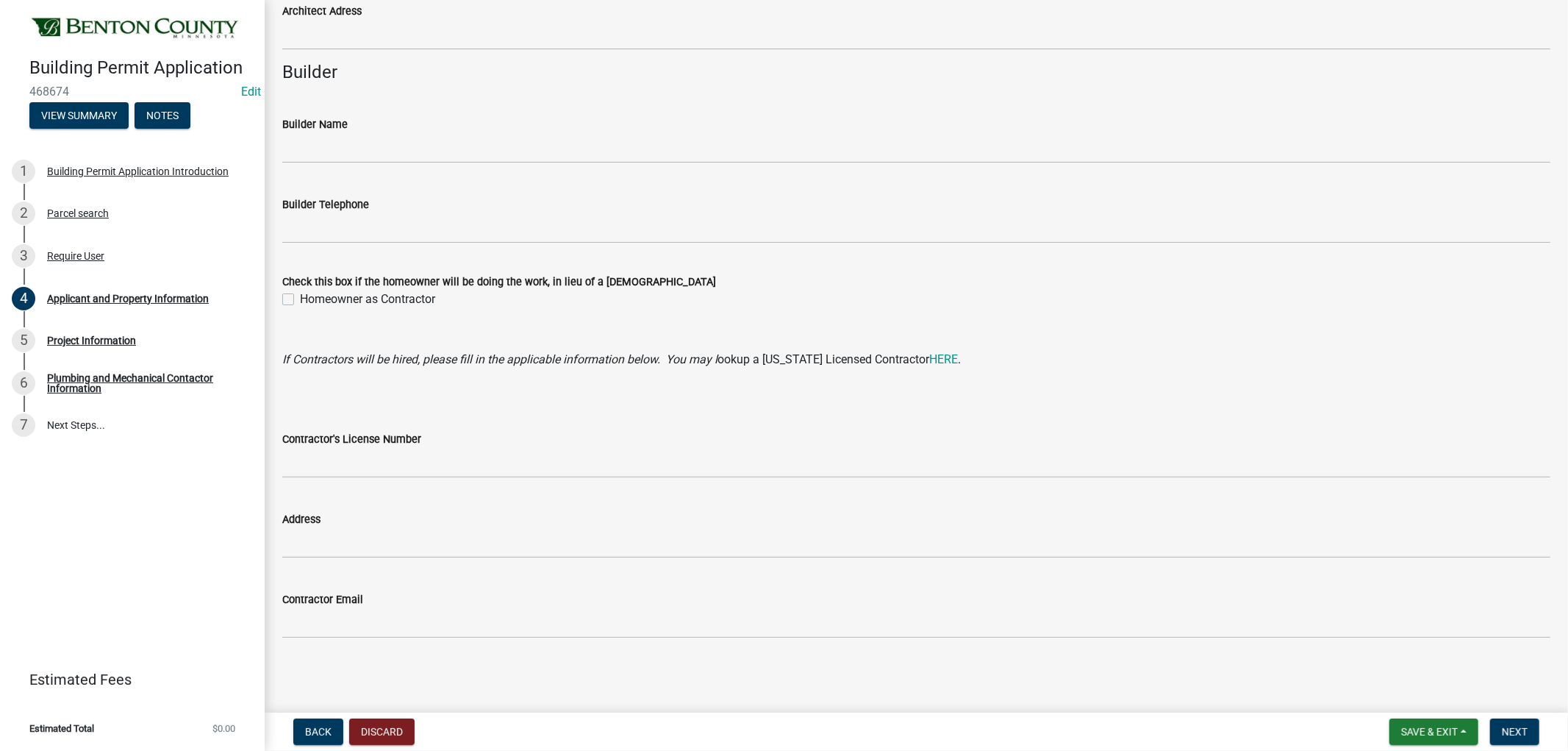
type input "[PERSON_NAME][EMAIL_ADDRESS][DOMAIN_NAME]"
click at [300, 302] on label "Homeowner as Contractor" at bounding box center [367, 300] width 135 height 18
click at [300, 300] on input "Homeowner as Contractor" at bounding box center [304, 296] width 10 height 10
checkbox input "true"
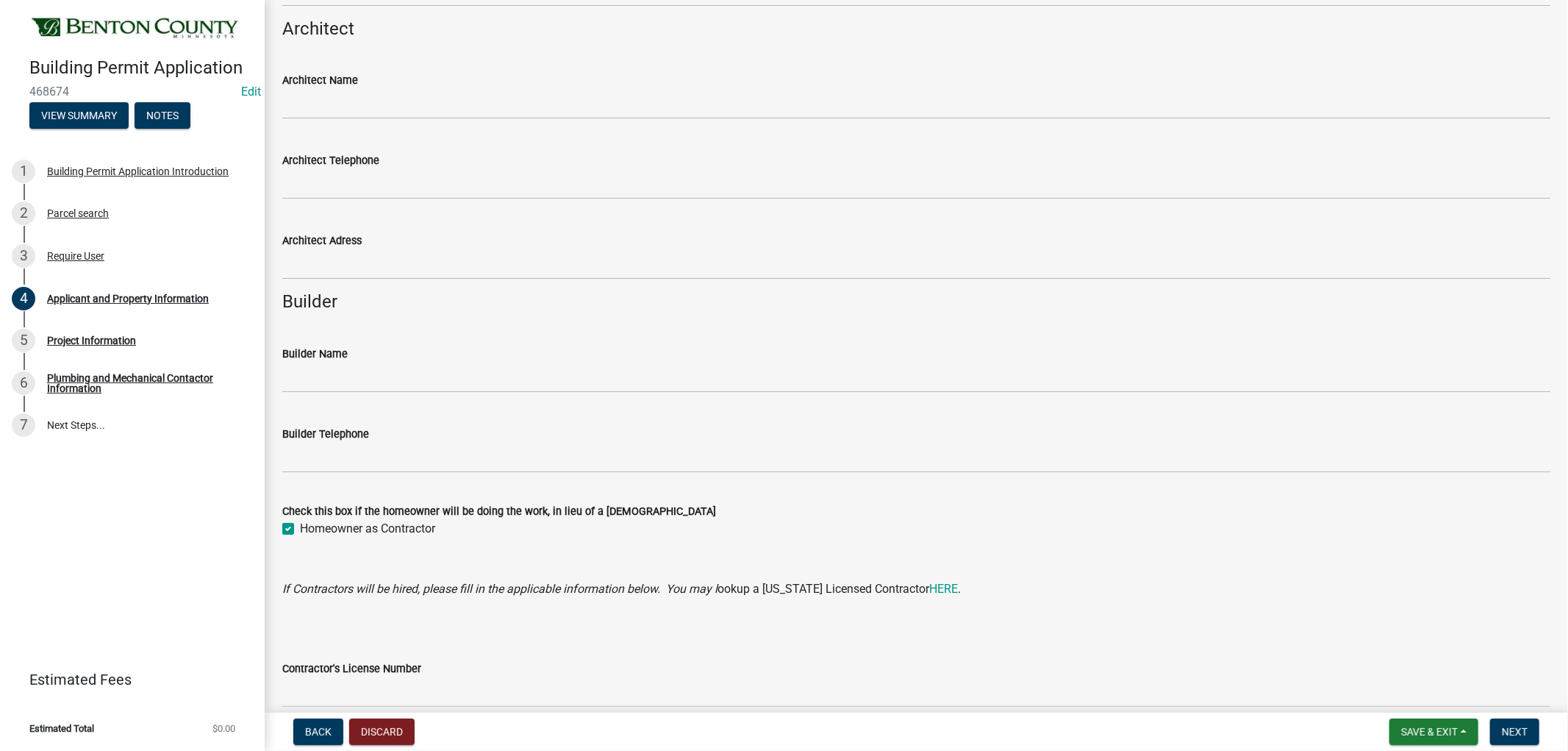
scroll to position [997, 0]
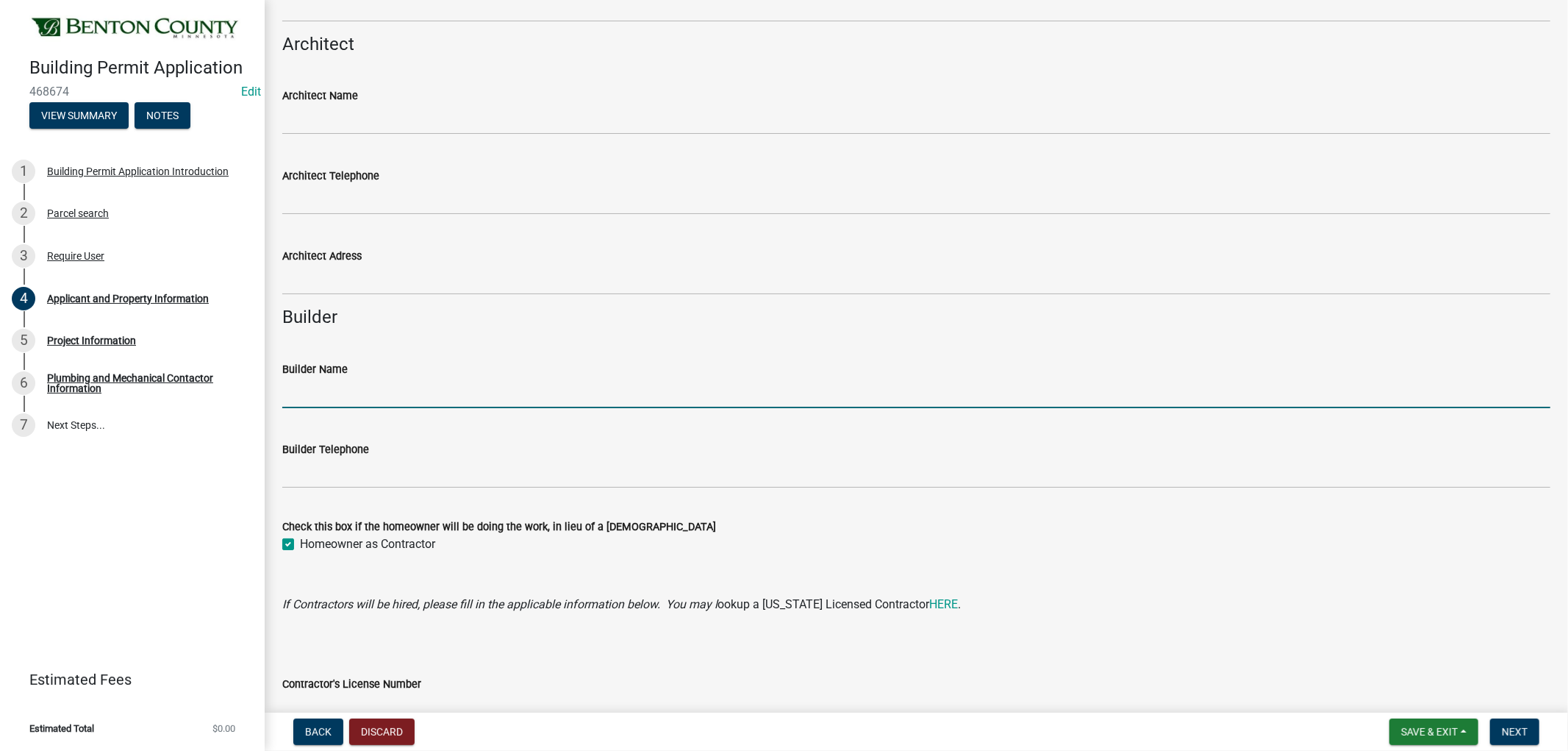
click at [349, 400] on input "Builder Name" at bounding box center [916, 393] width 1268 height 30
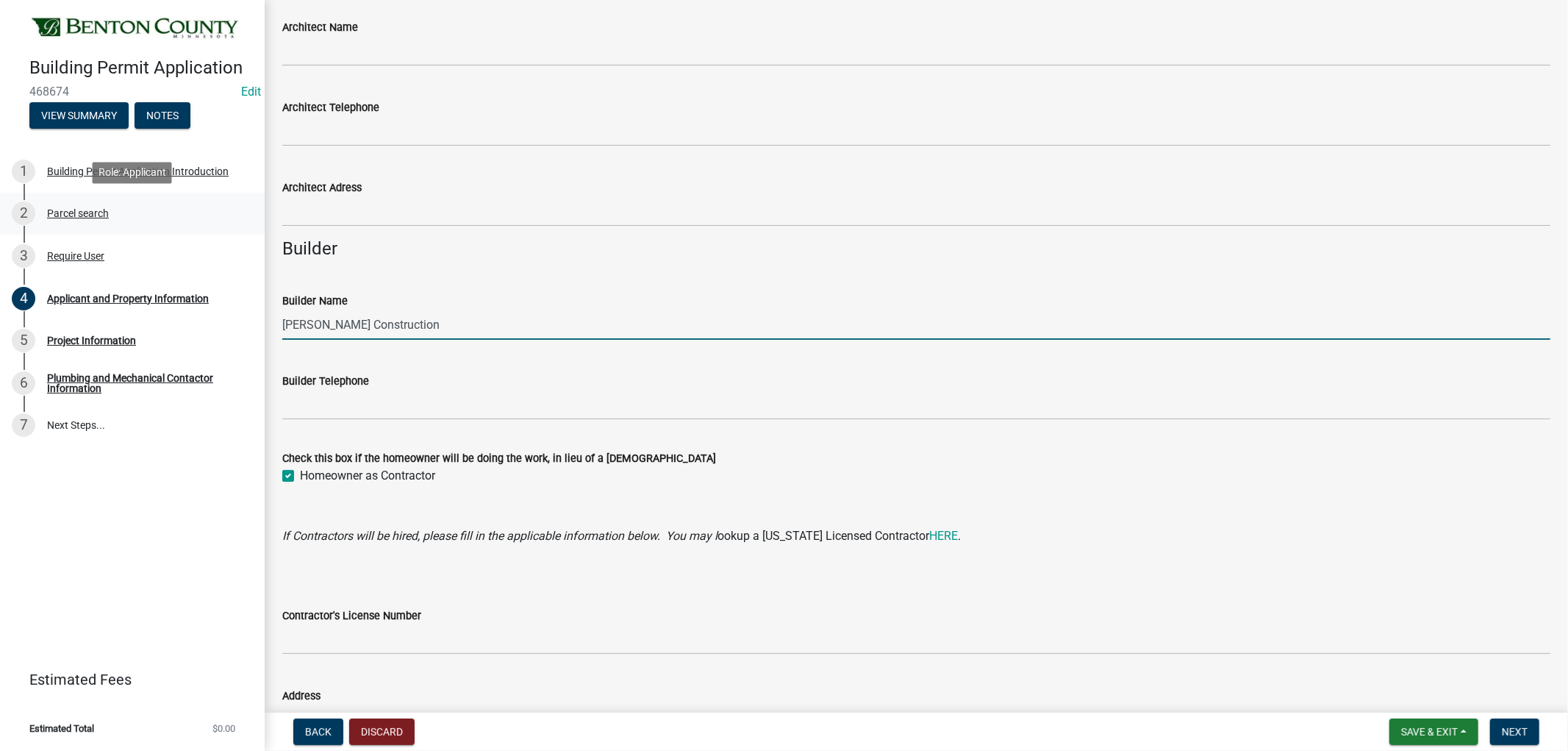
scroll to position [1160, 0]
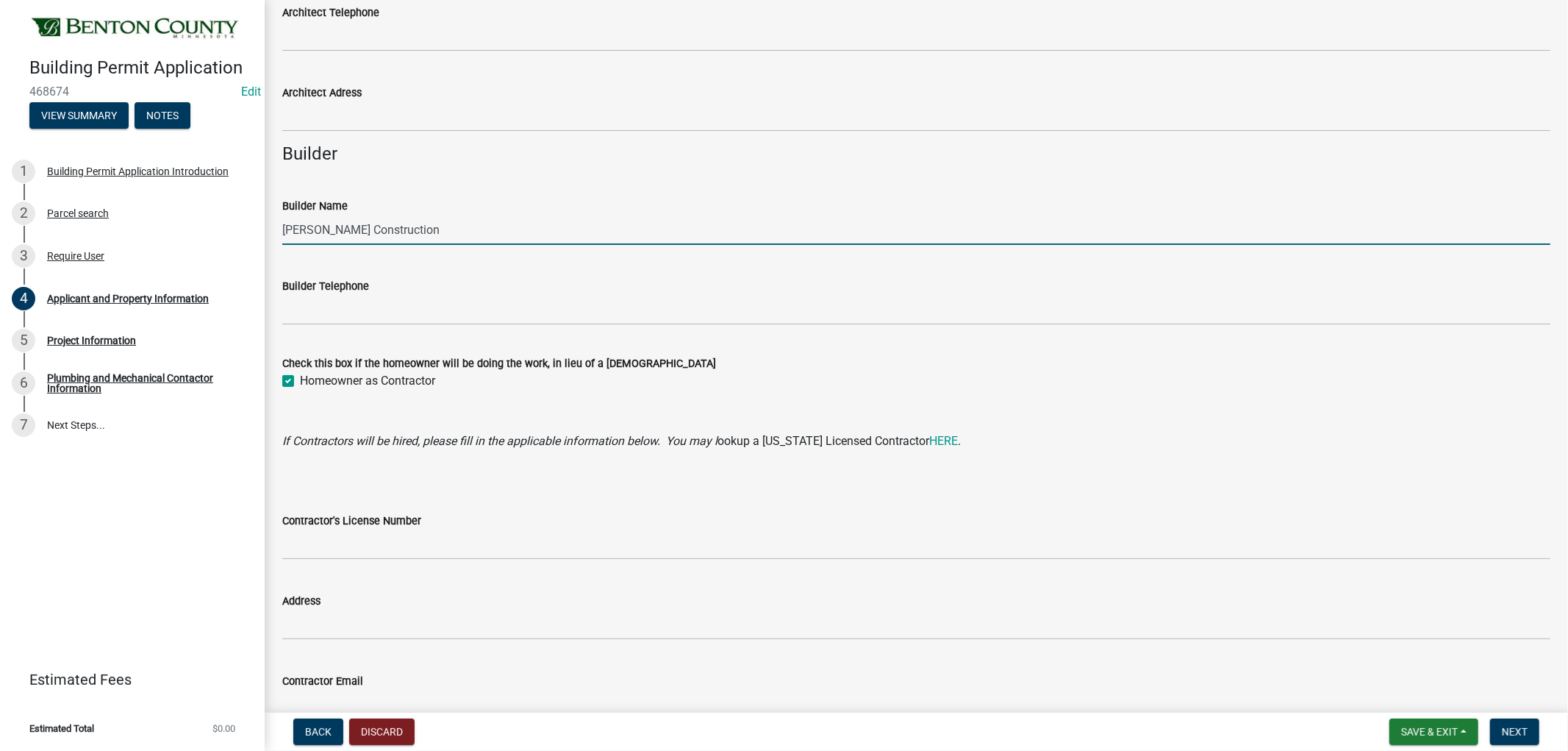
type input "[PERSON_NAME] Construction"
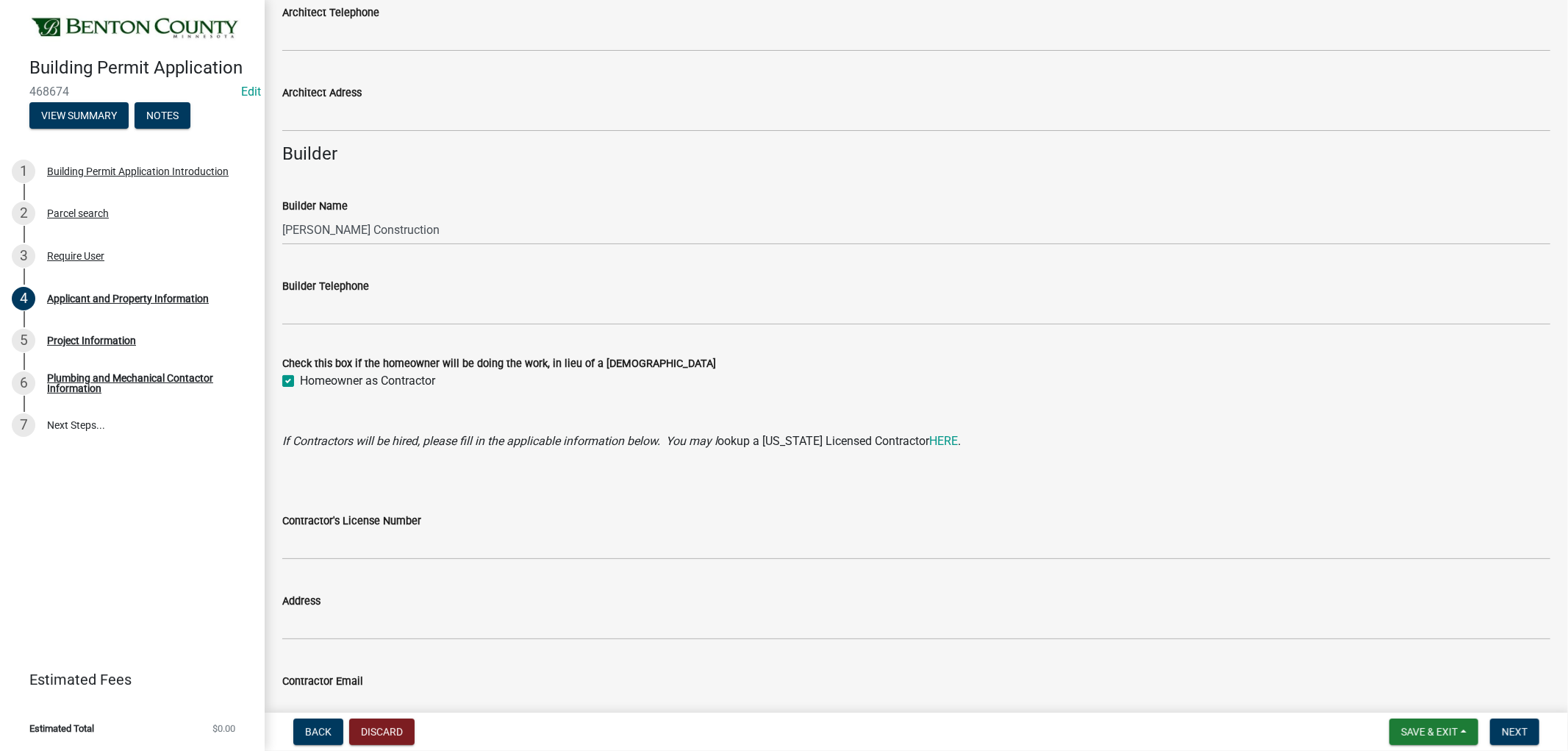
drag, startPoint x: 292, startPoint y: 385, endPoint x: 302, endPoint y: 383, distance: 10.2
click at [300, 384] on label "Homeowner as Contractor" at bounding box center [367, 381] width 135 height 18
click at [300, 382] on input "Homeowner as Contractor" at bounding box center [304, 377] width 10 height 10
checkbox input "false"
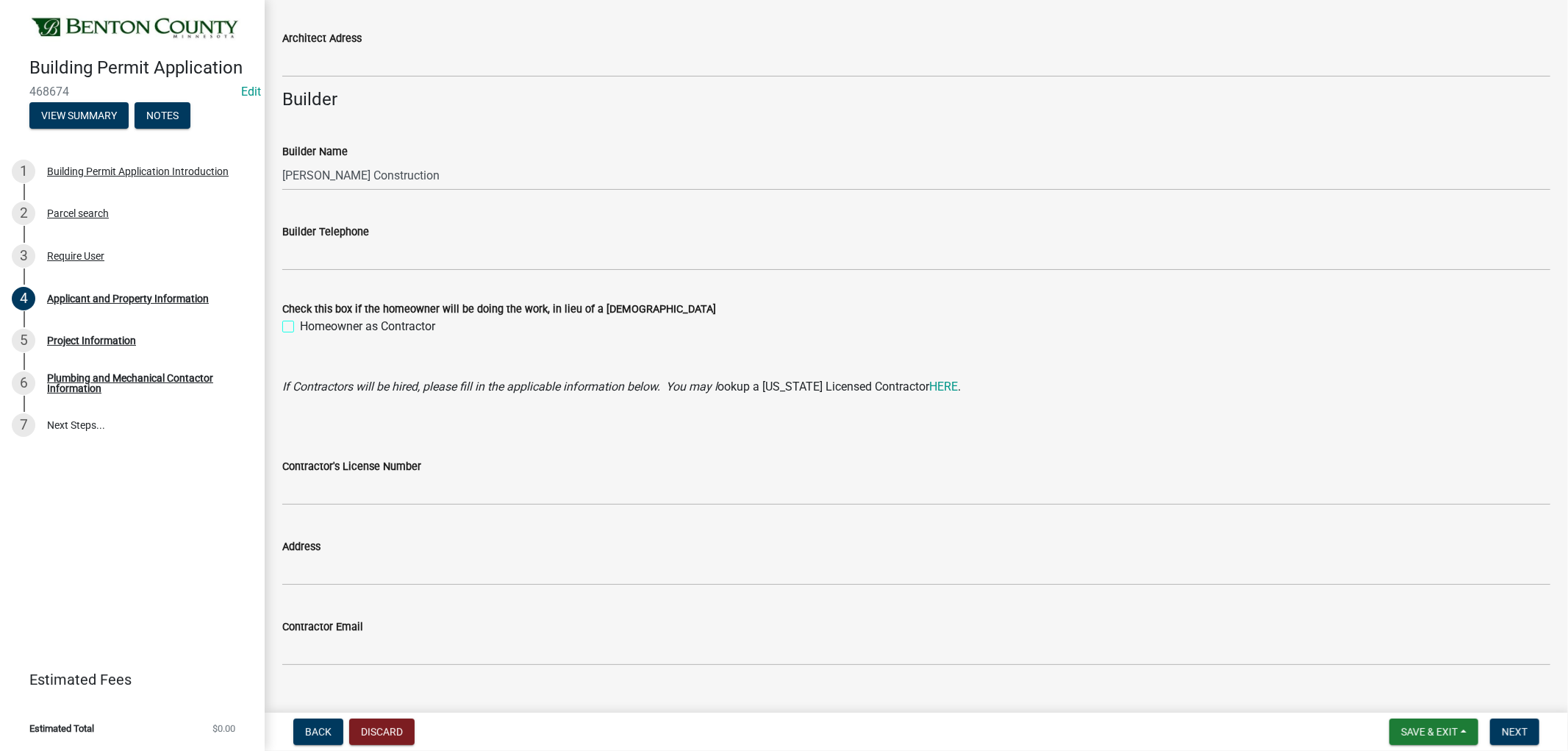
scroll to position [1241, 0]
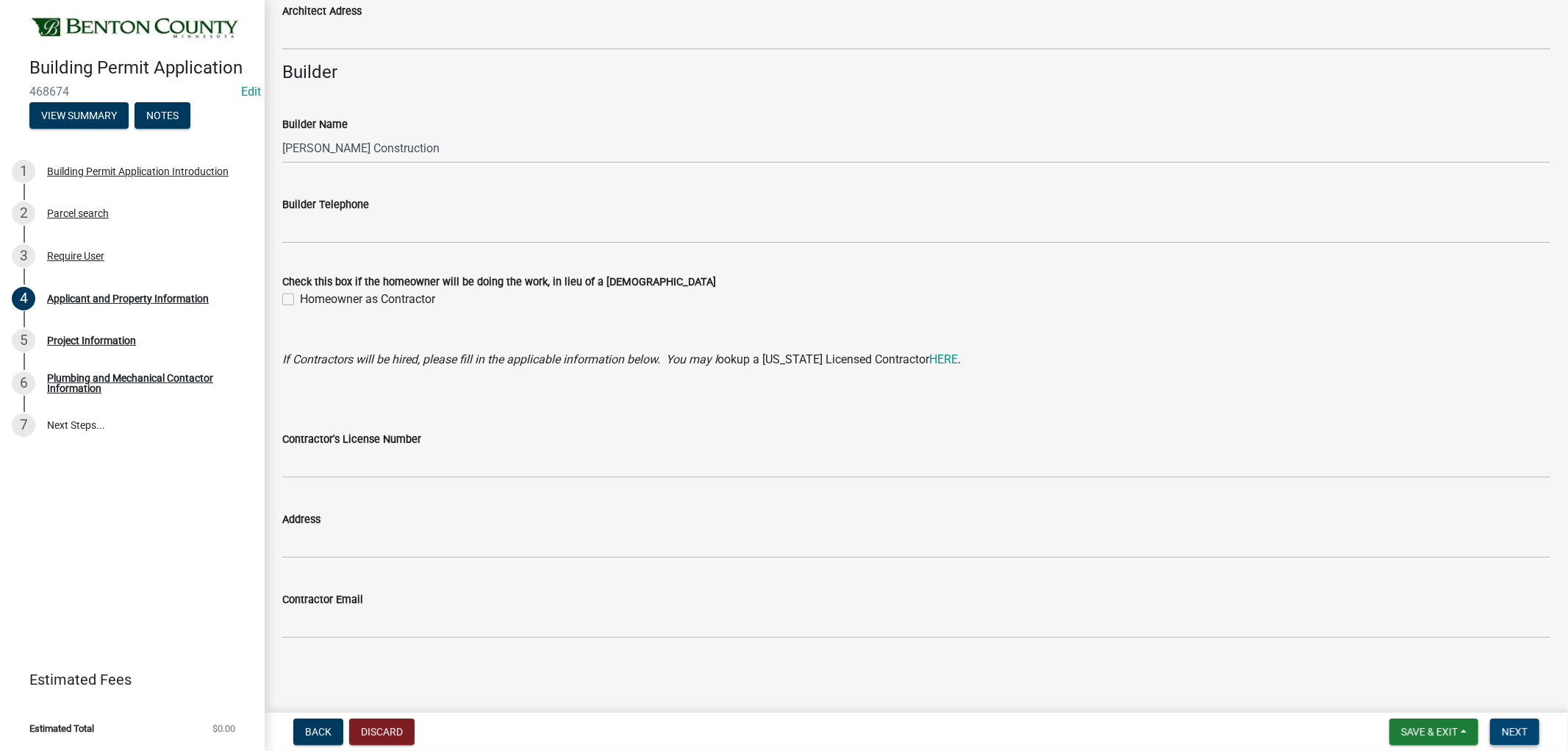
click at [1539, 729] on button "Next" at bounding box center [1515, 731] width 50 height 27
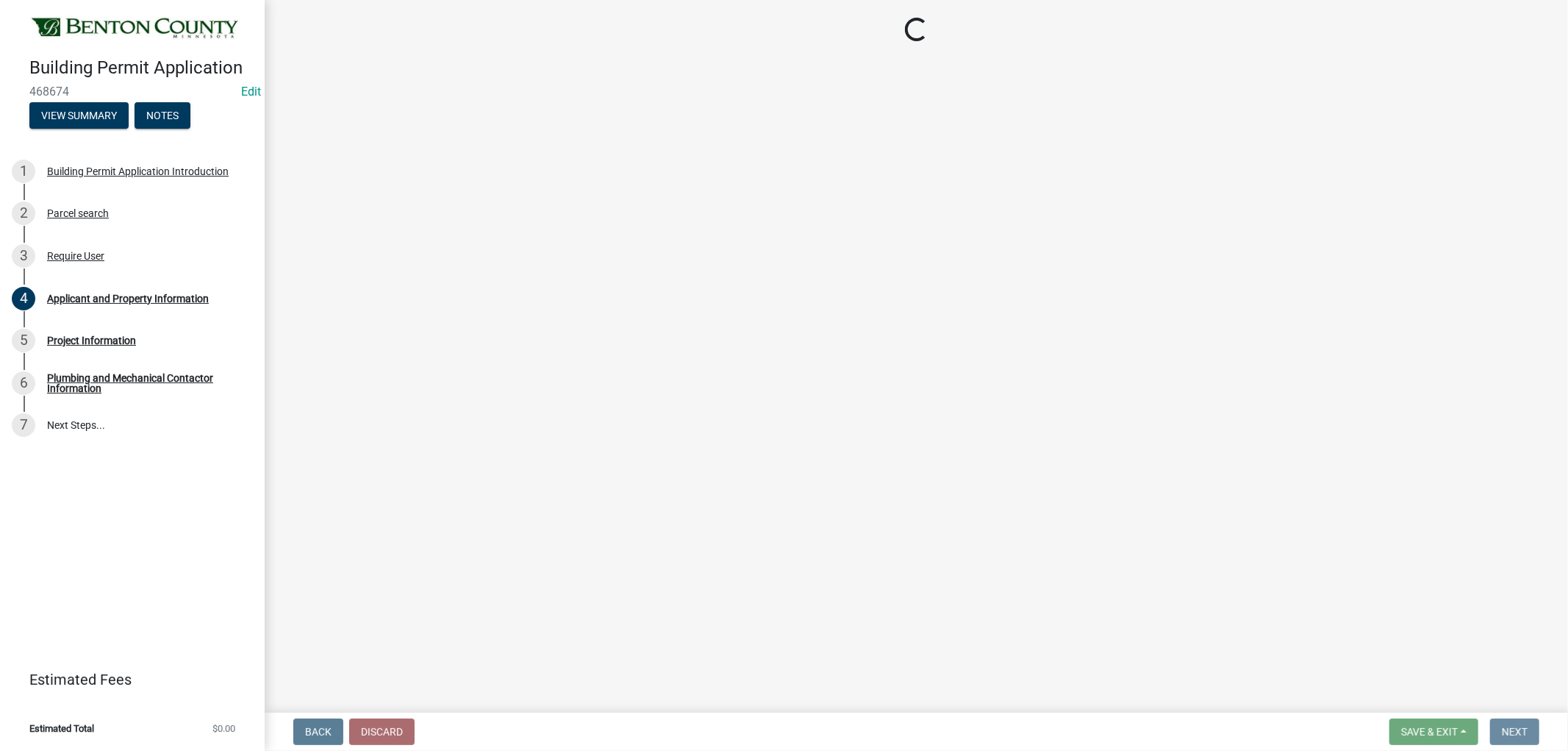
scroll to position [0, 0]
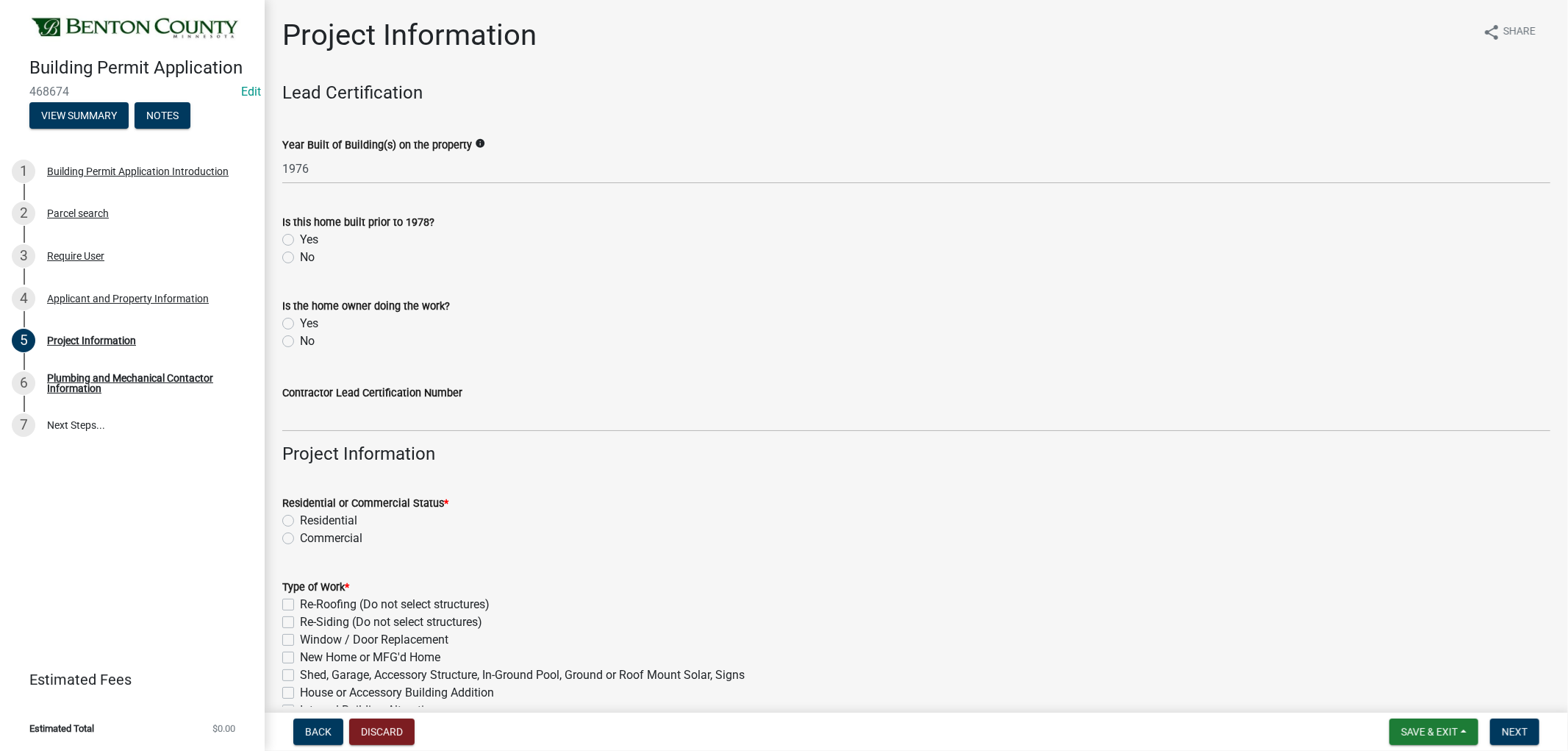
click at [300, 255] on label "No" at bounding box center [306, 258] width 15 height 18
click at [300, 255] on input "No" at bounding box center [304, 254] width 10 height 10
radio input "true"
click at [289, 347] on div "No" at bounding box center [916, 341] width 1268 height 18
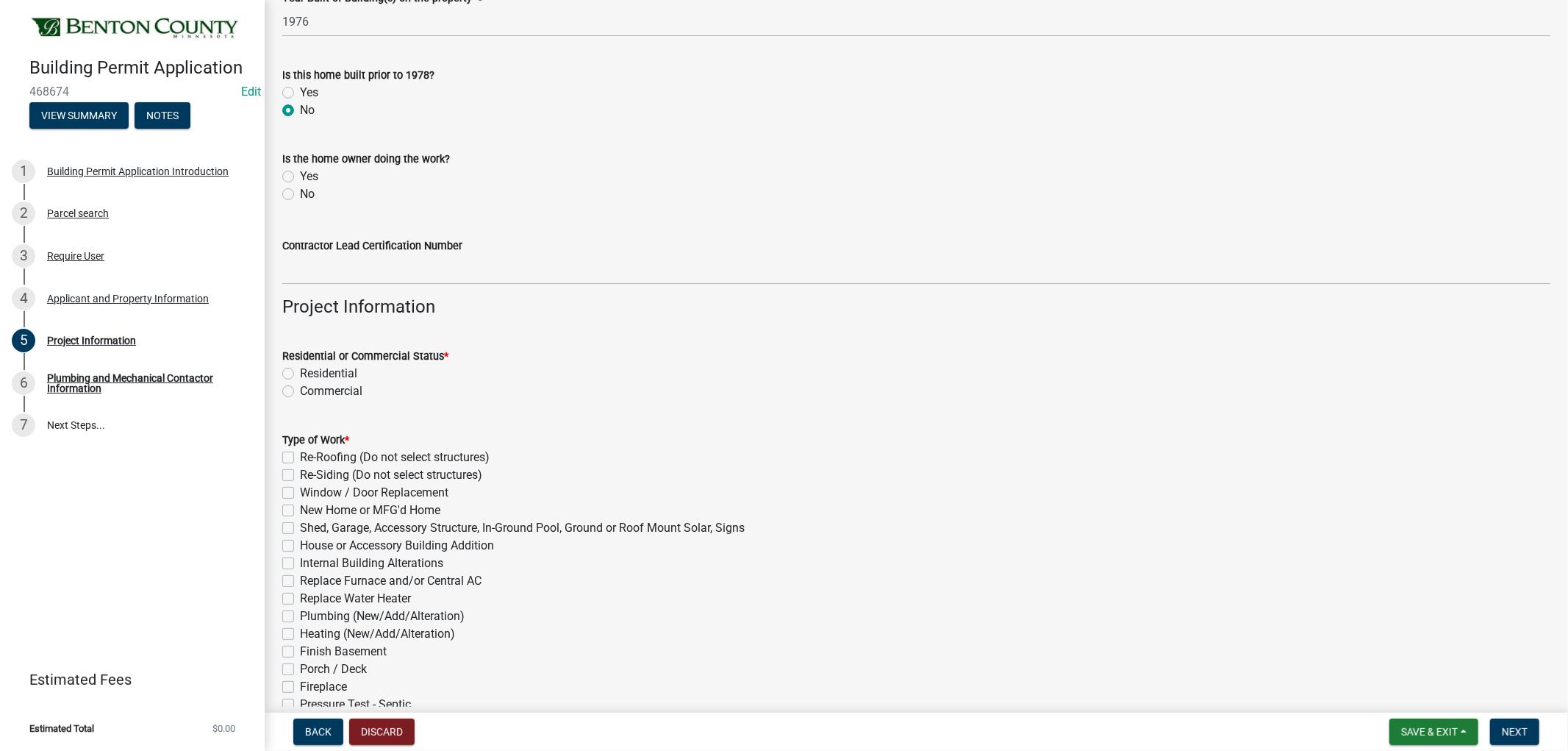
scroll to position [164, 0]
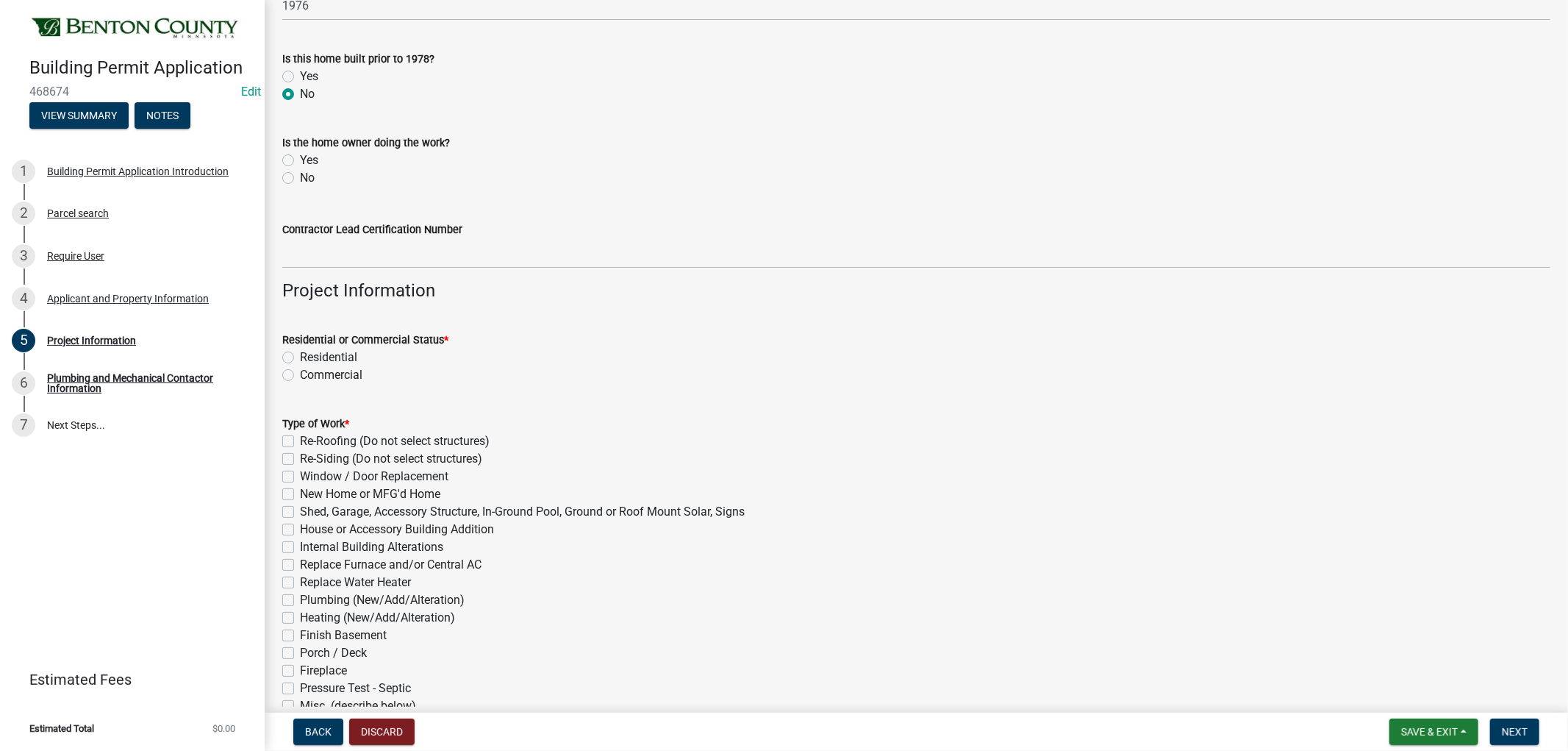
click at [300, 183] on label "No" at bounding box center [306, 179] width 15 height 18
click at [300, 179] on input "No" at bounding box center [304, 175] width 10 height 10
radio input "true"
click at [300, 354] on label "Residential" at bounding box center [328, 357] width 58 height 18
click at [300, 354] on input "Residential" at bounding box center [304, 353] width 10 height 10
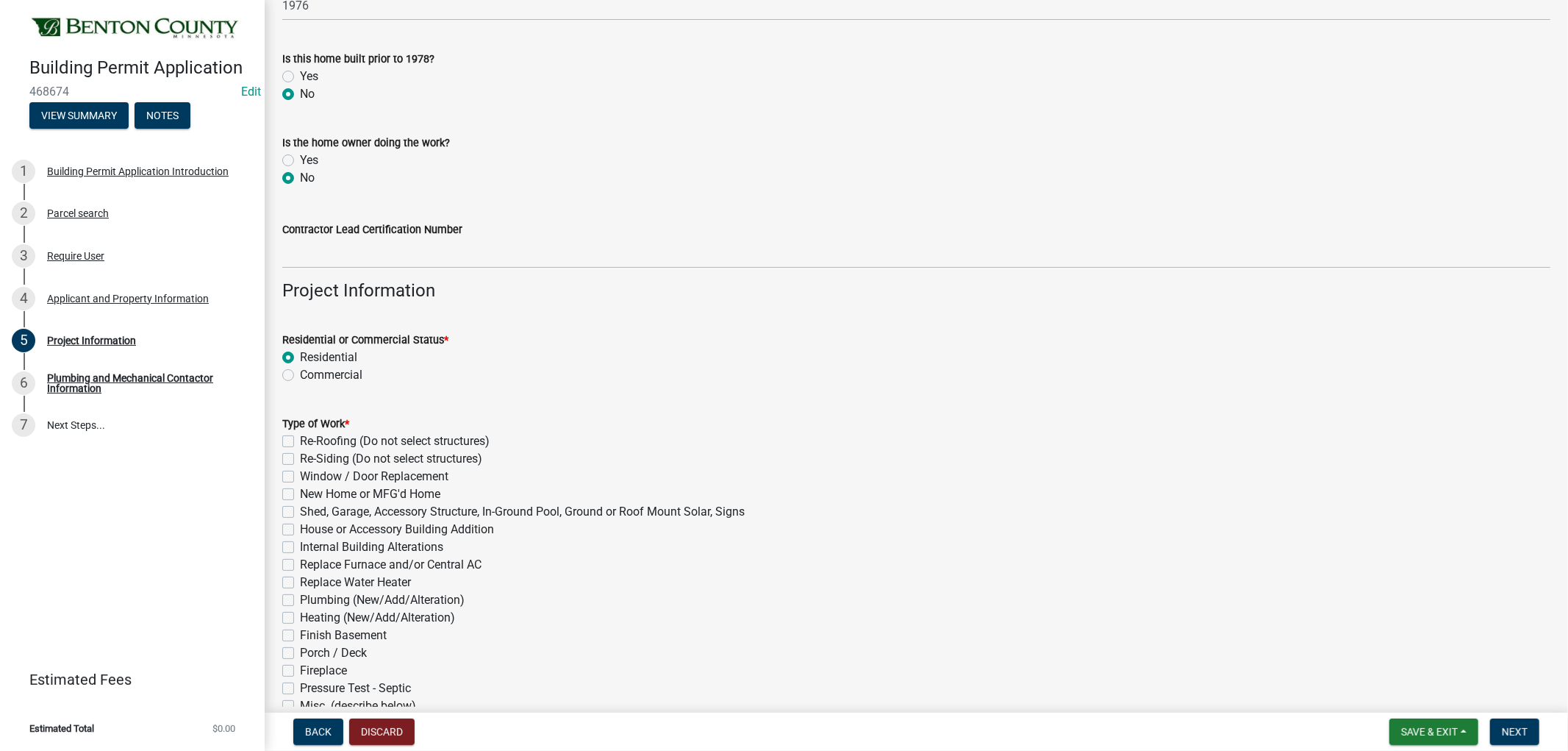
radio input "true"
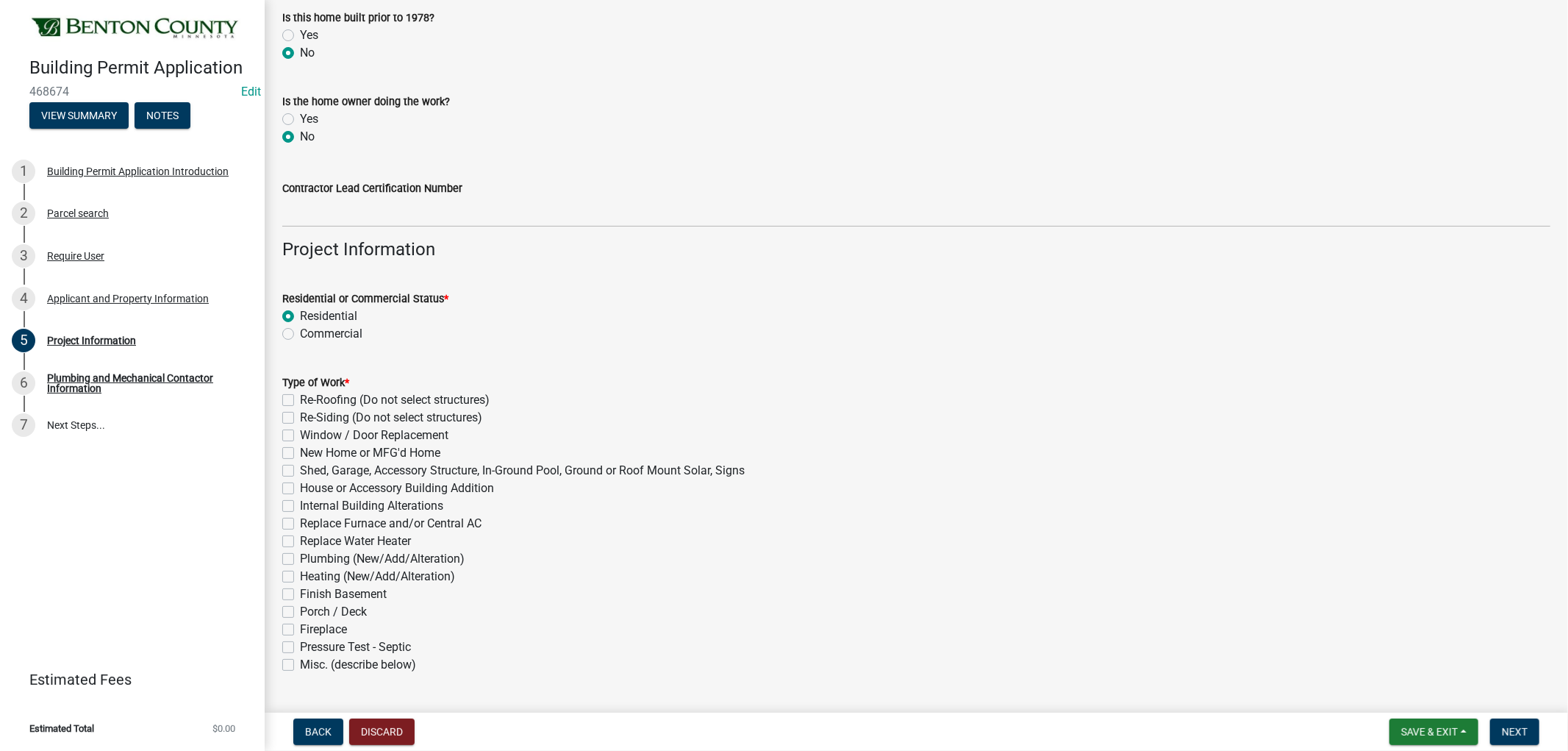
scroll to position [245, 0]
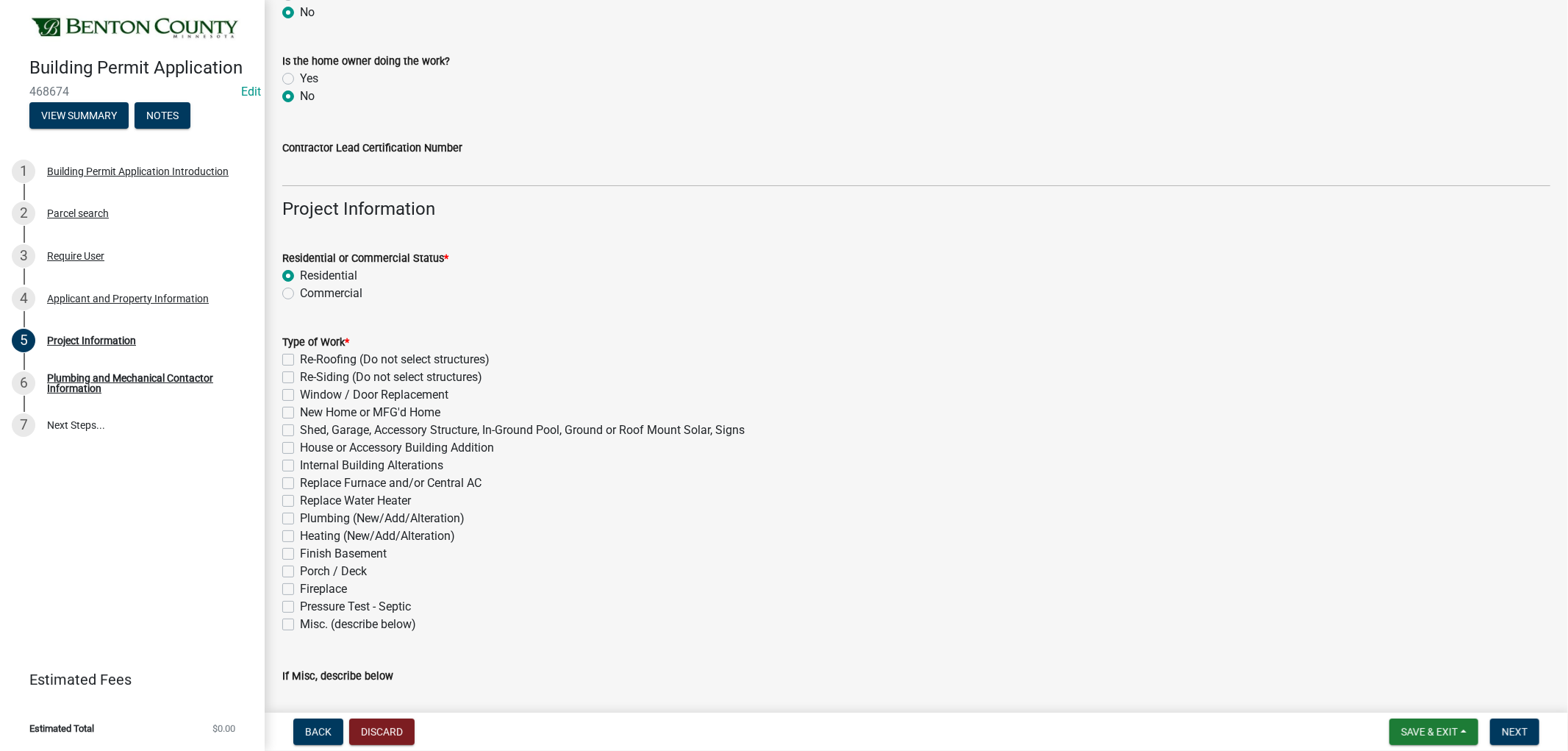
click at [300, 574] on label "Porch / Deck" at bounding box center [332, 571] width 66 height 18
click at [300, 572] on input "Porch / Deck" at bounding box center [304, 567] width 10 height 10
checkbox input "true"
checkbox input "false"
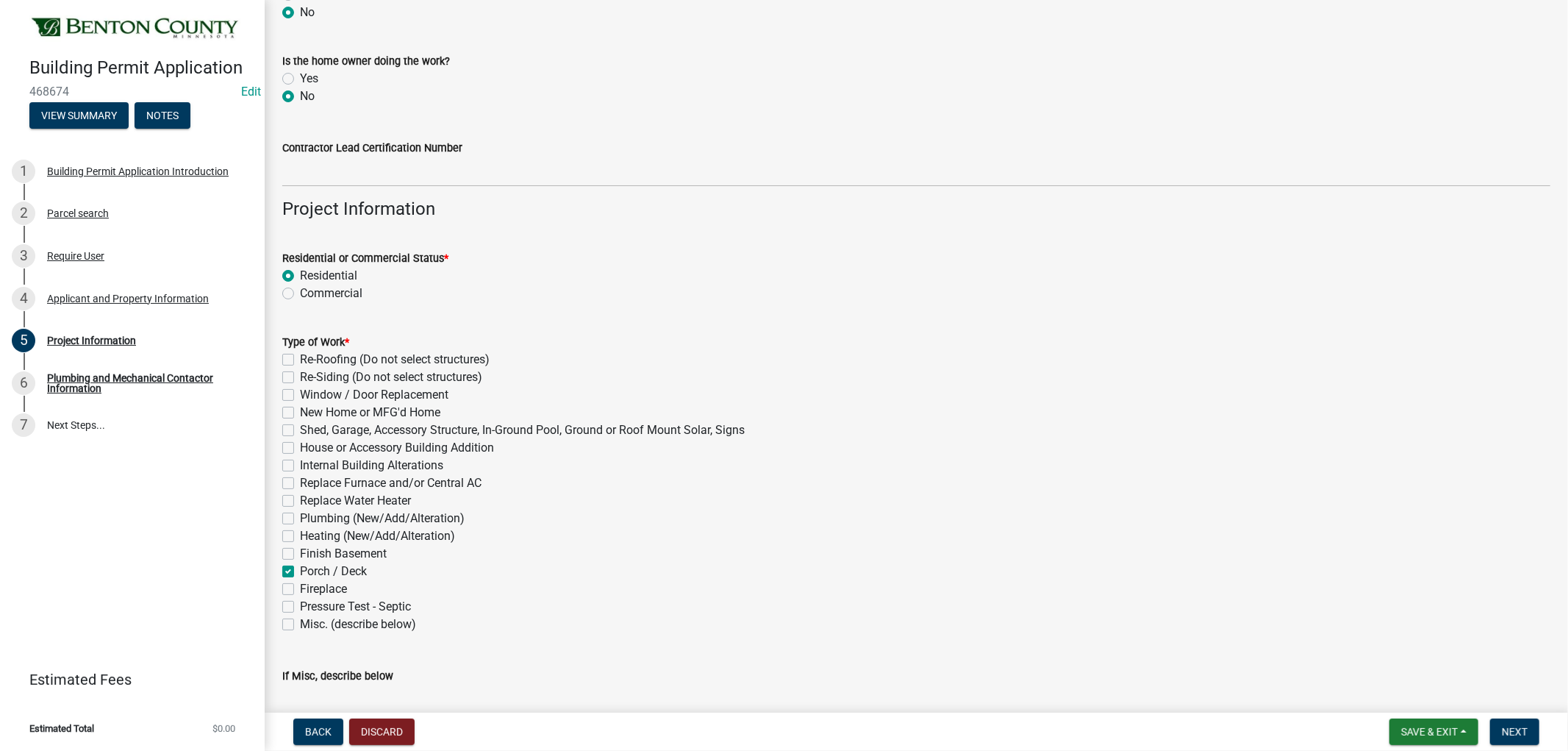
checkbox input "false"
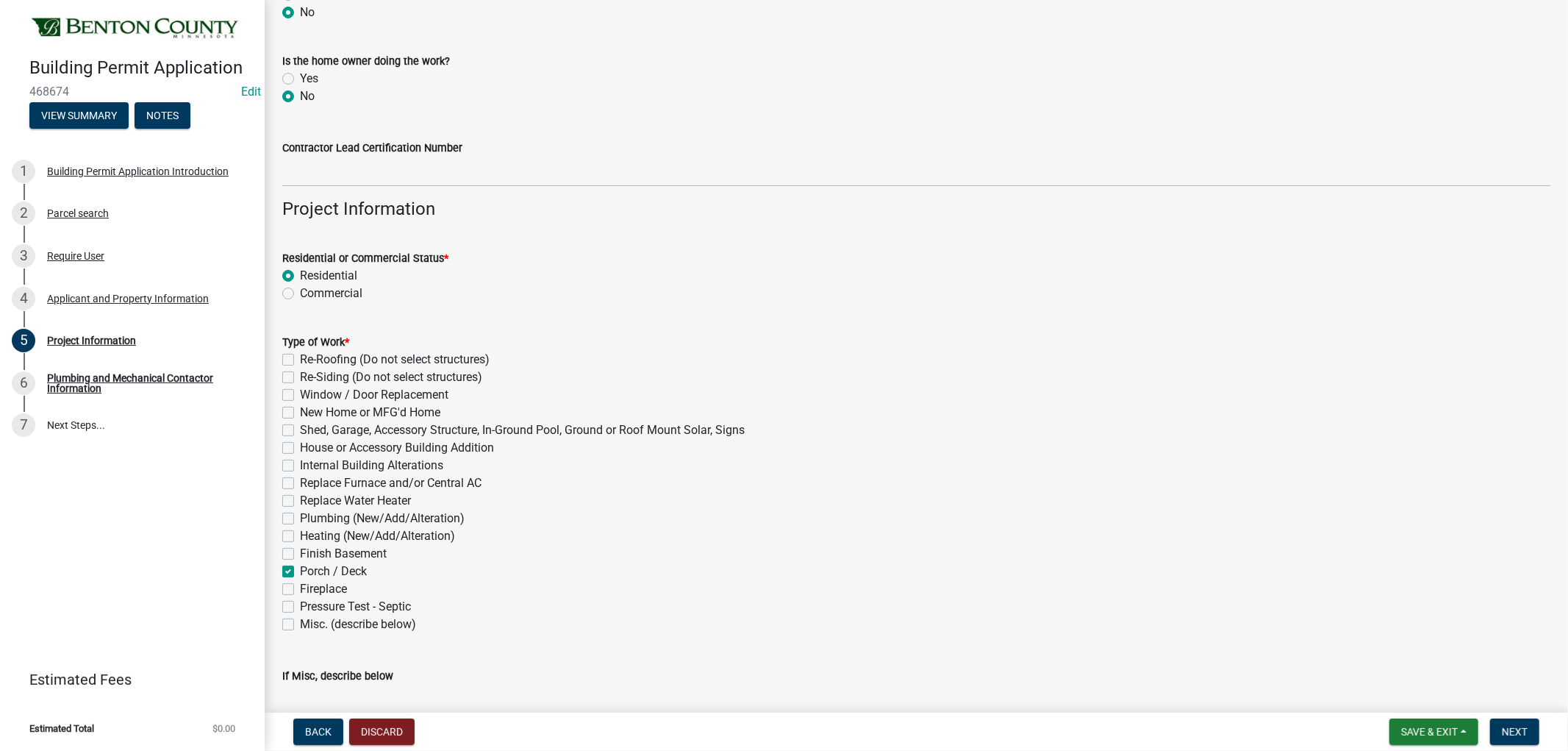
checkbox input "false"
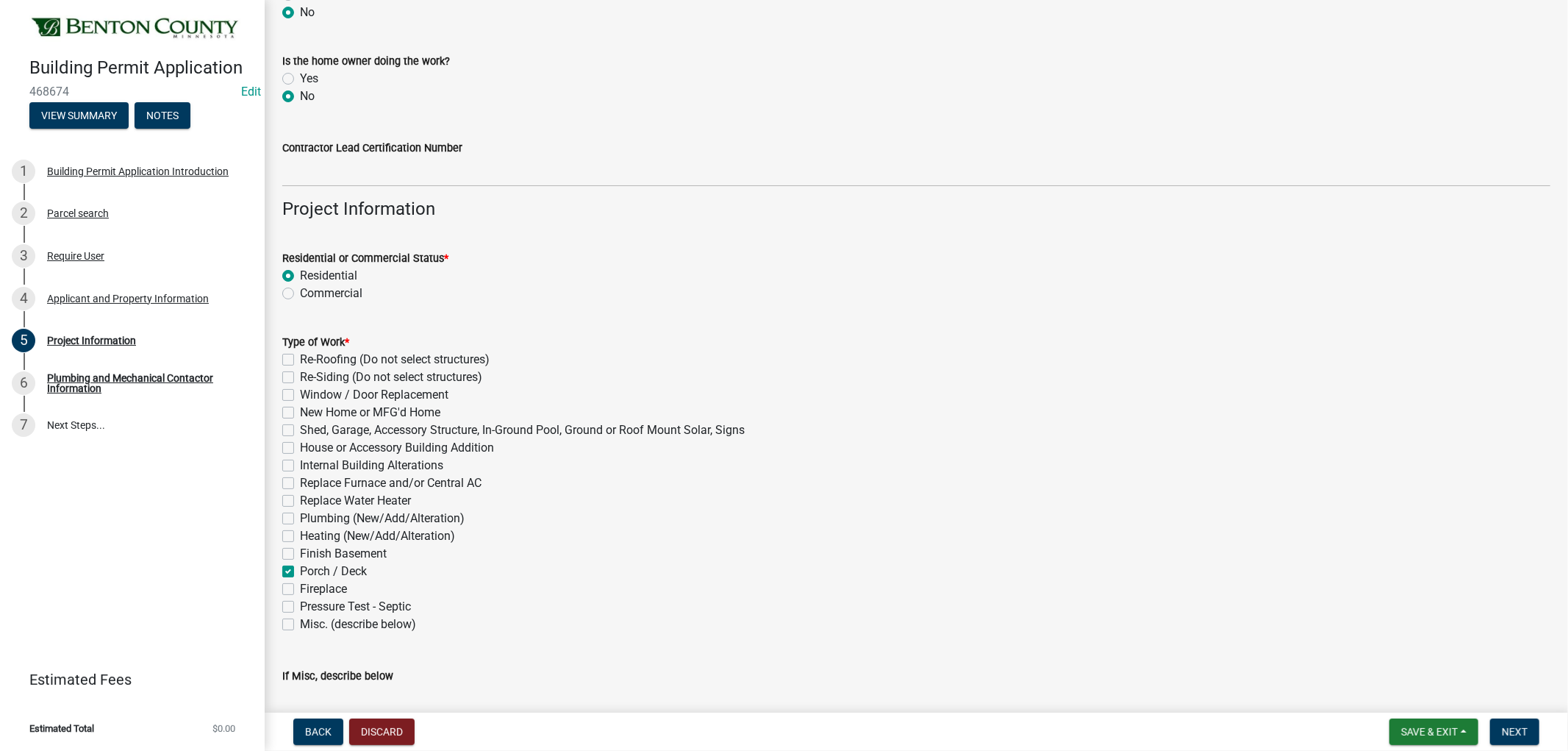
checkbox input "true"
checkbox input "false"
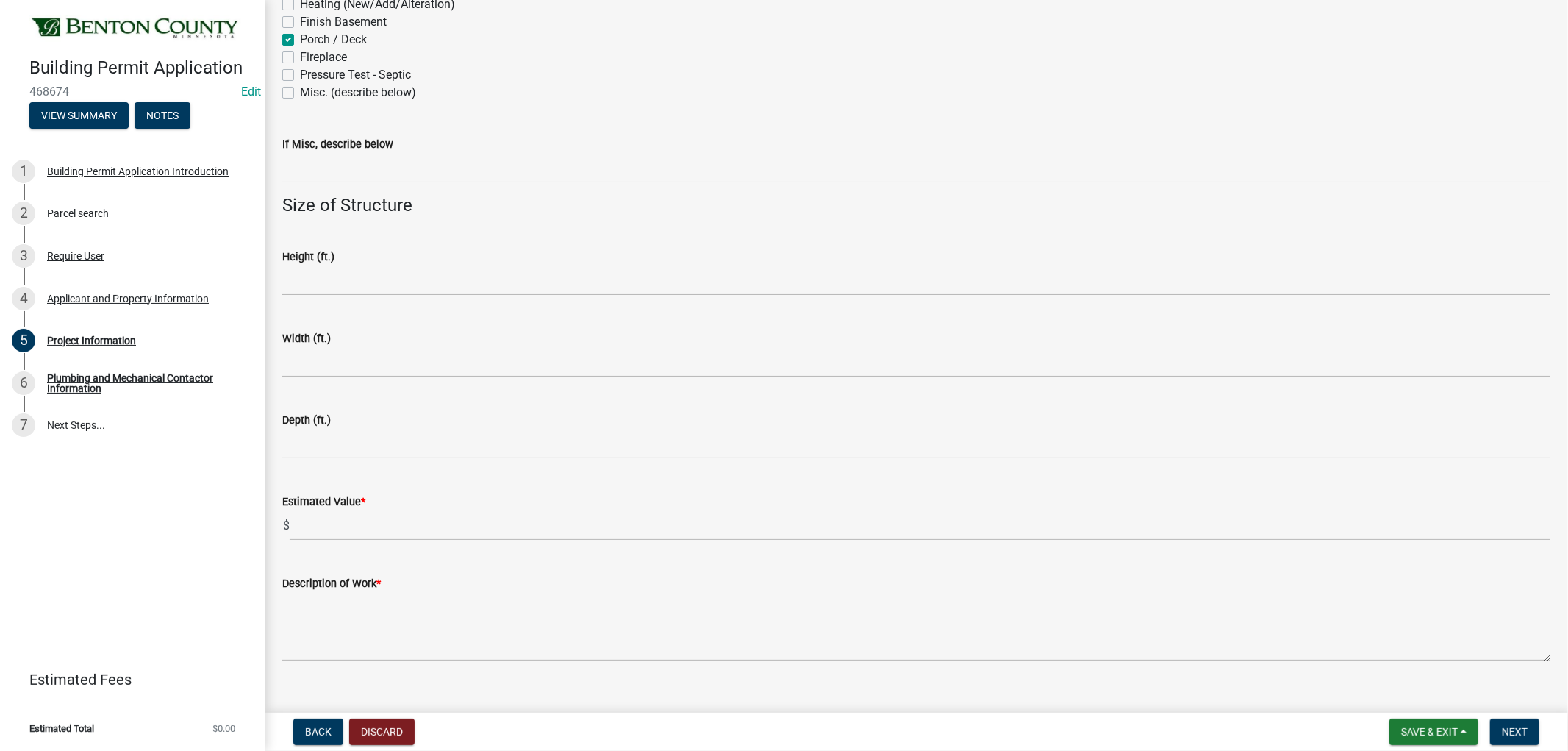
scroll to position [800, 0]
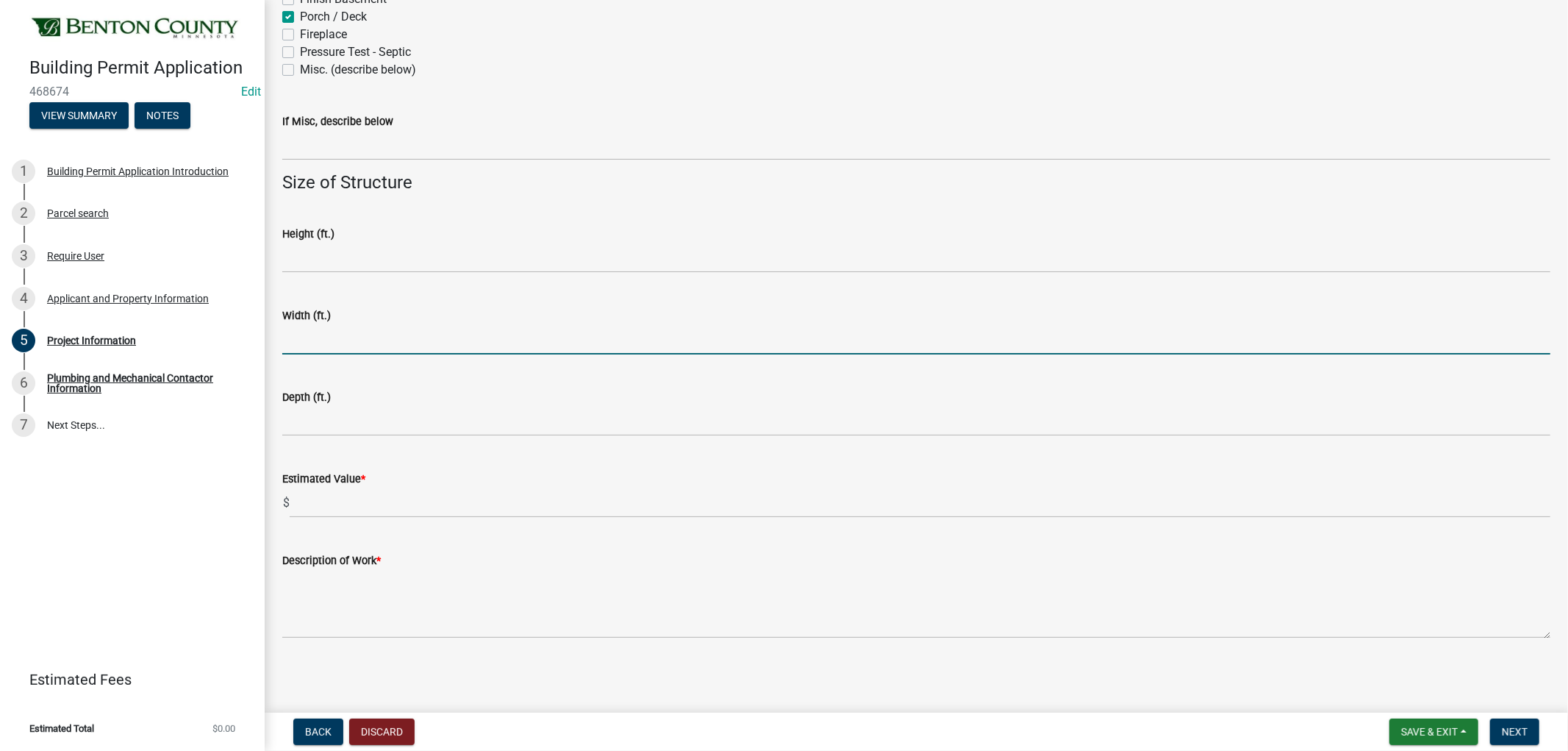
click at [326, 338] on input "text" at bounding box center [916, 339] width 1268 height 30
type input "12"
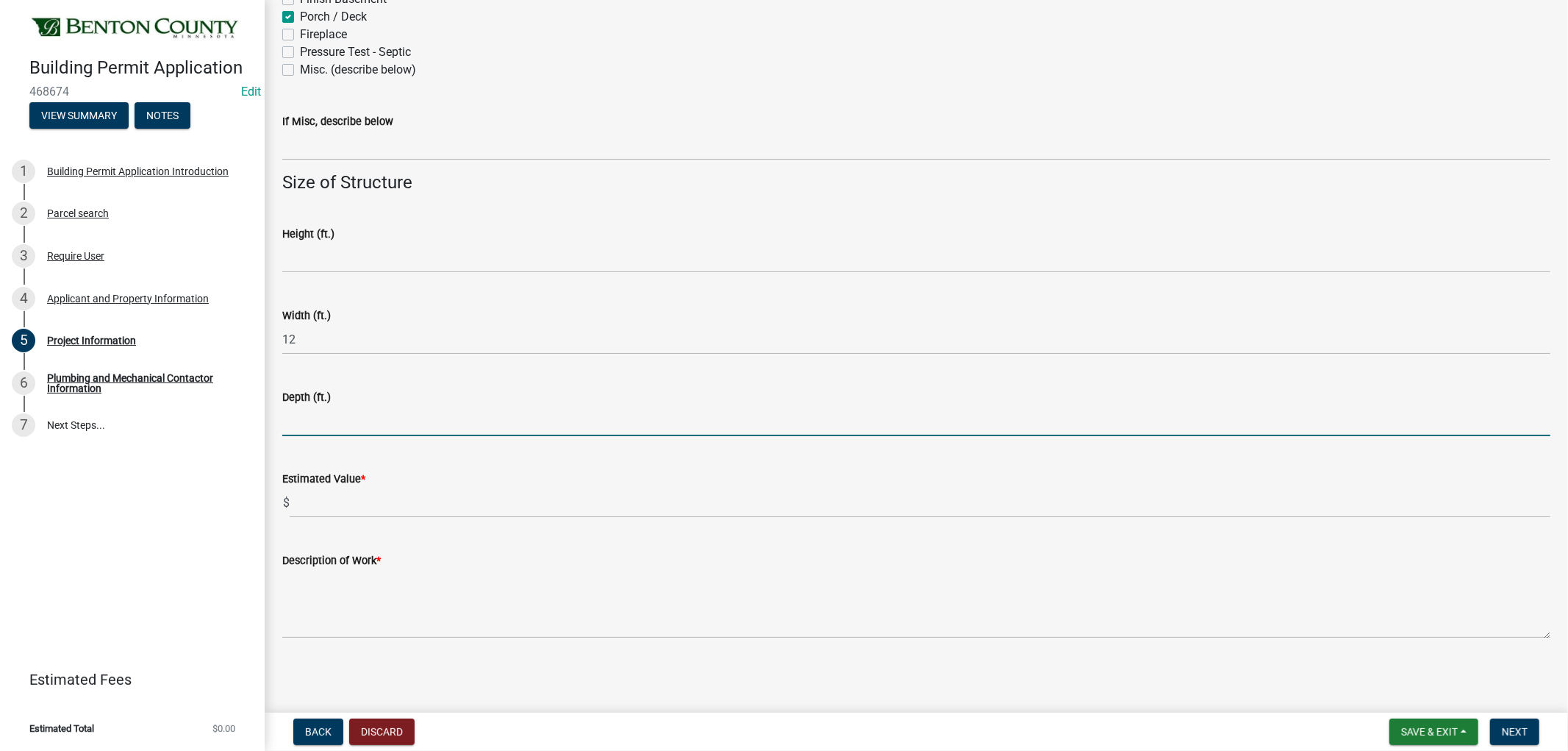
click at [295, 420] on input "text" at bounding box center [916, 421] width 1268 height 30
type input "56"
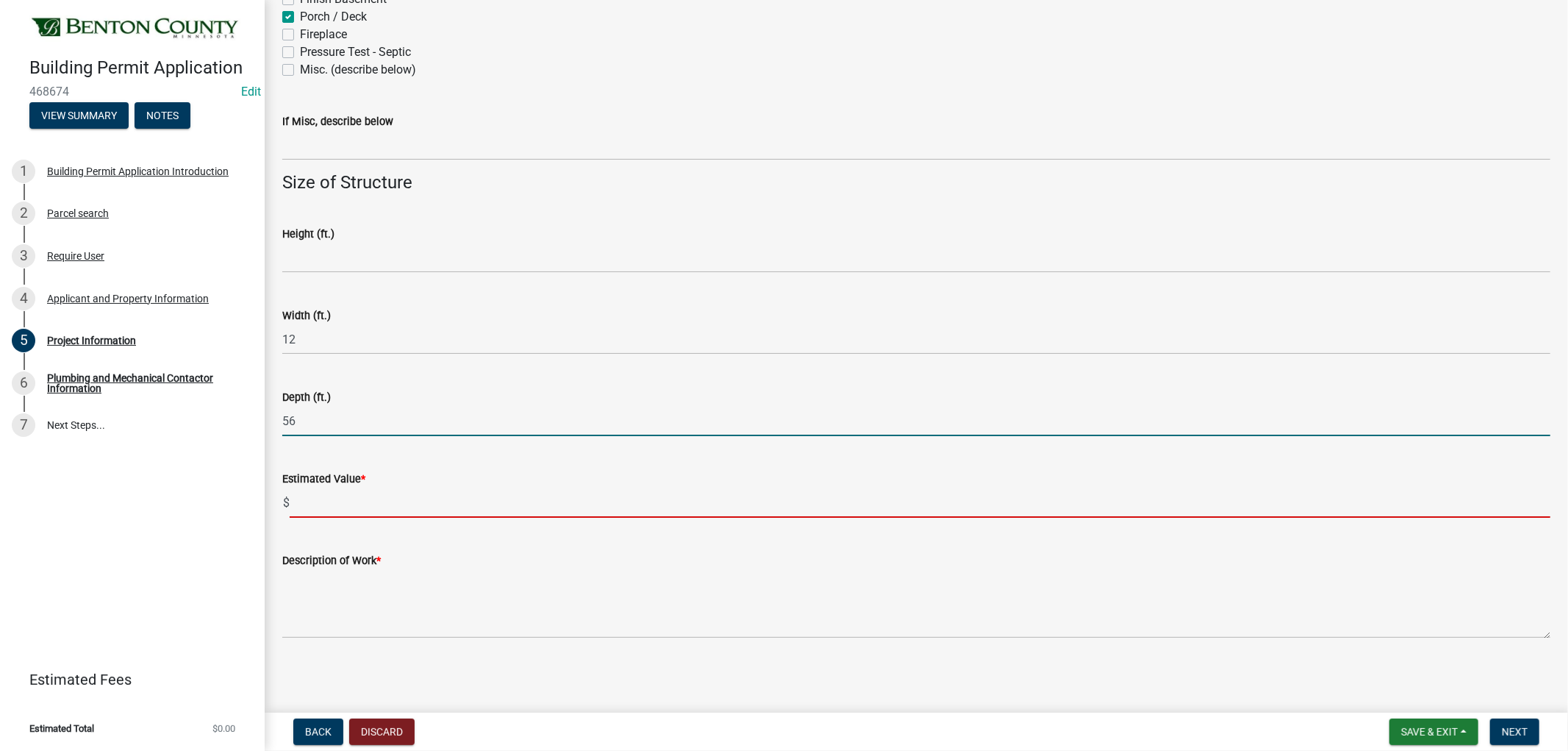
click at [312, 488] on input "text" at bounding box center [919, 503] width 1261 height 30
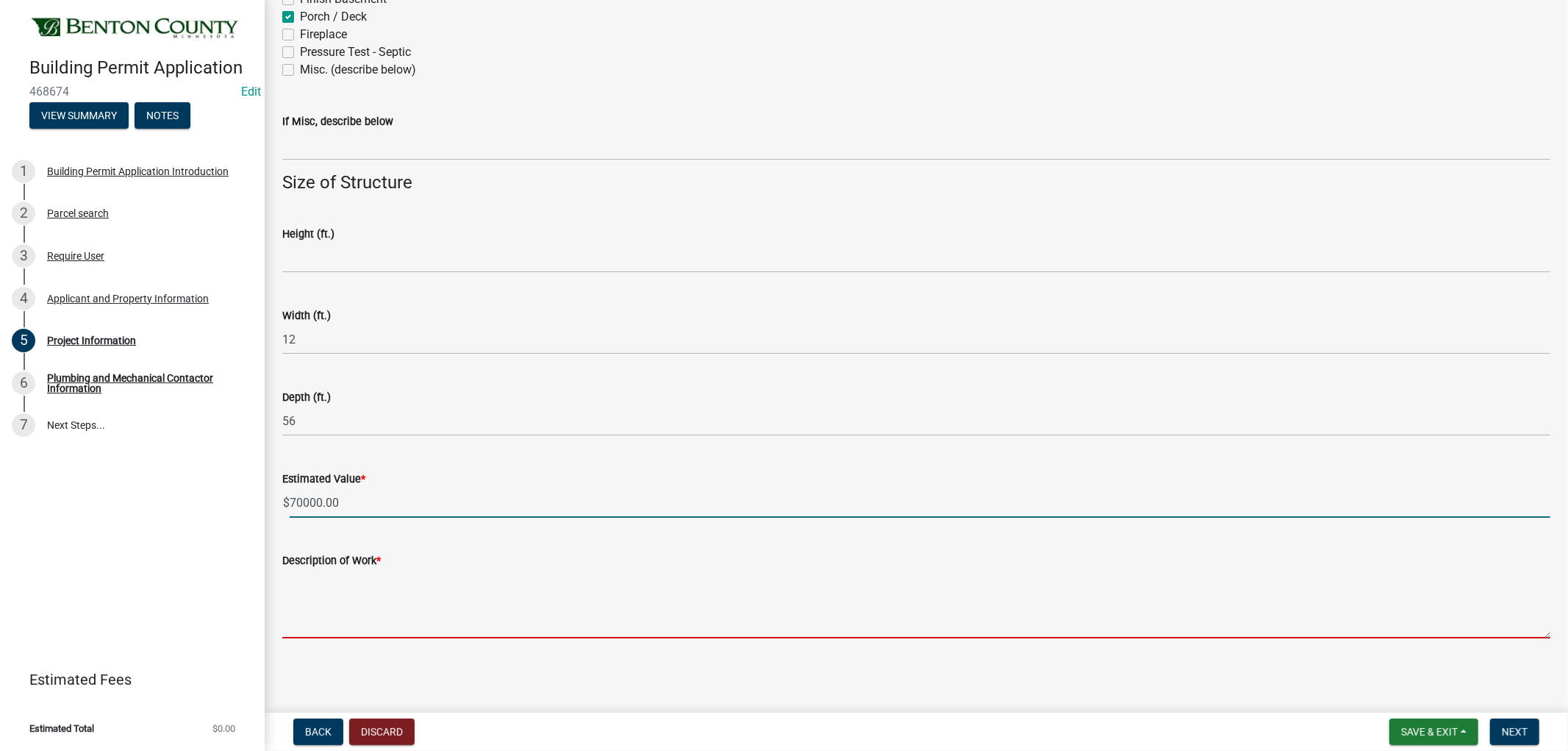
type input "70000"
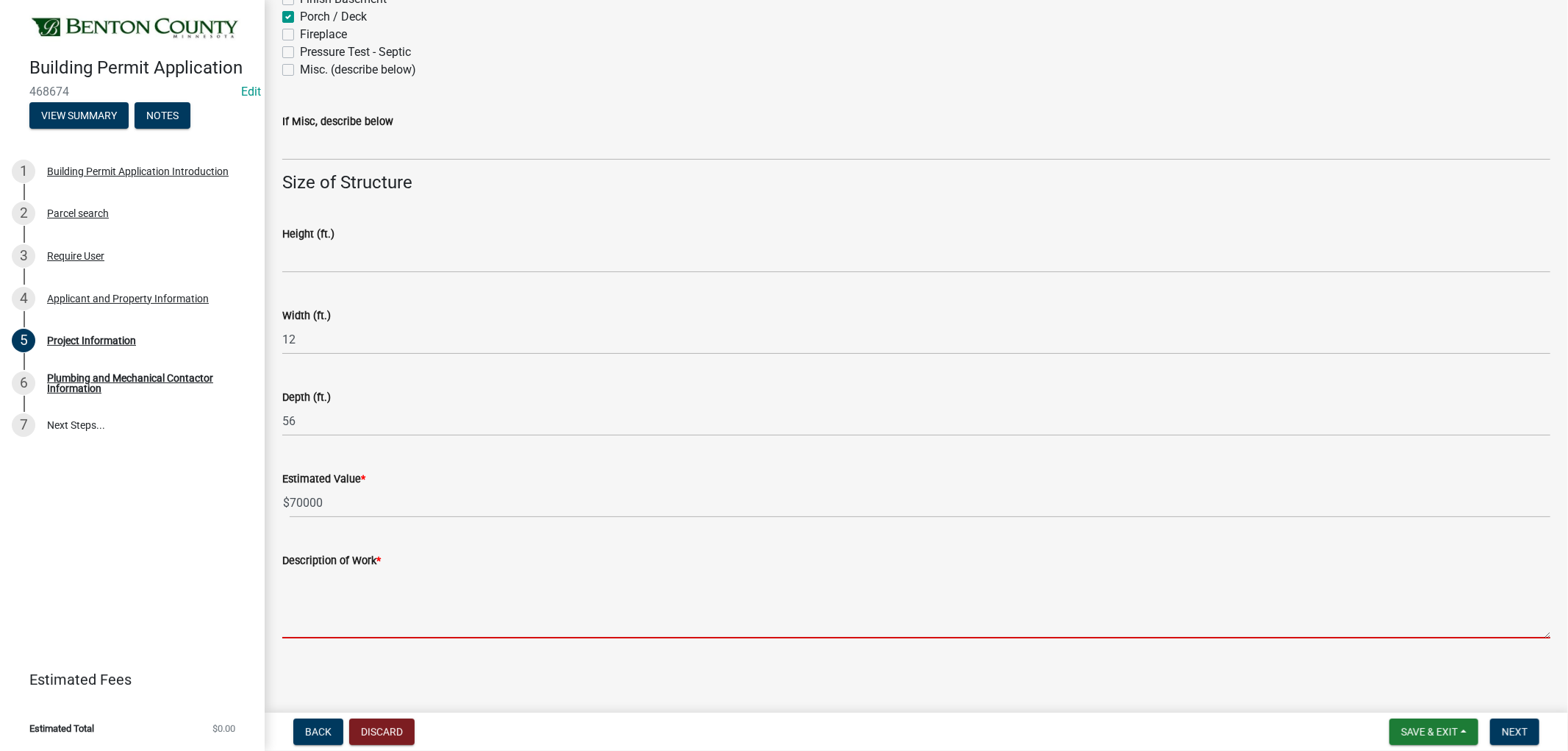
click at [351, 620] on textarea "Description of Work *" at bounding box center [916, 604] width 1268 height 69
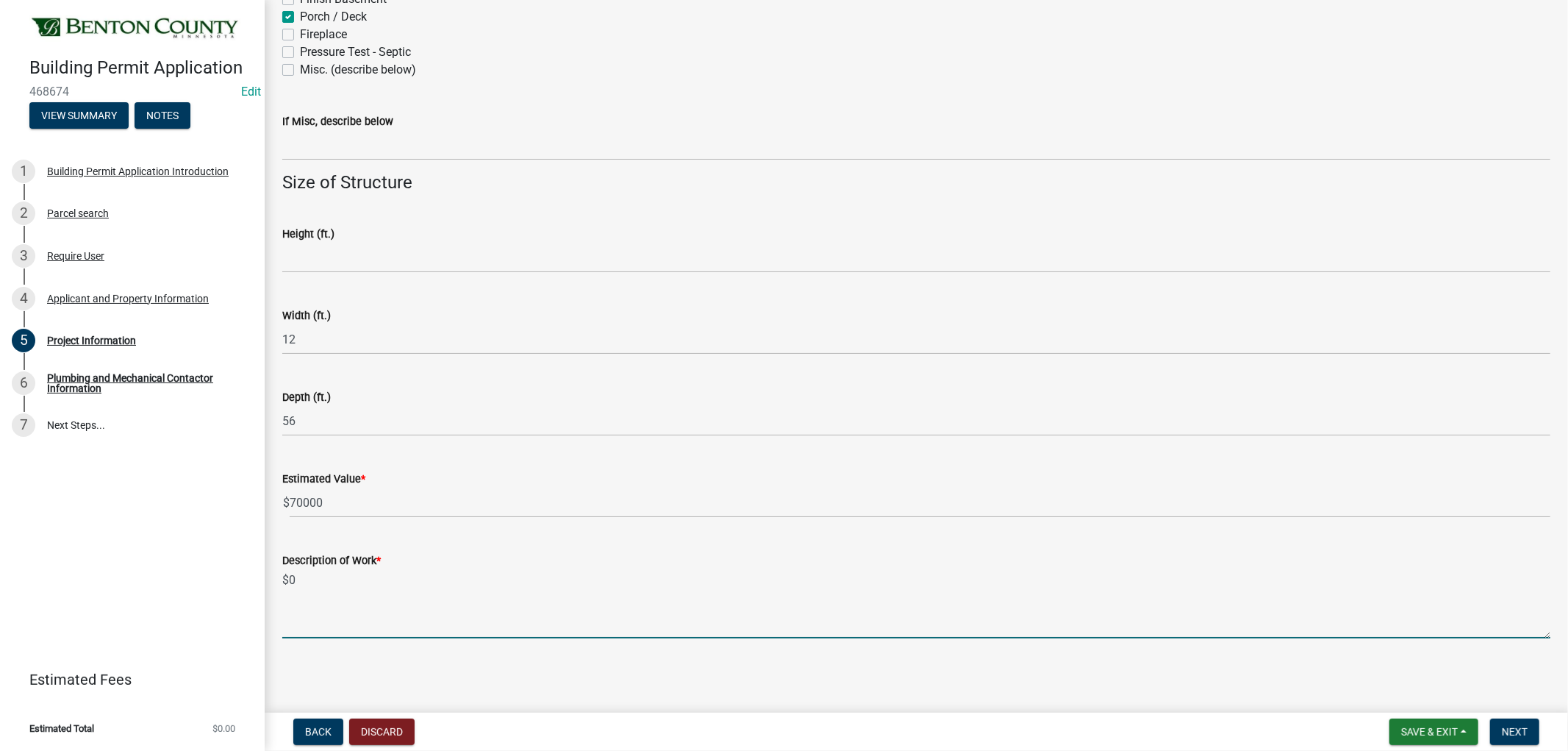
type textarea "$"
type textarea "4-season porch"
click at [1520, 729] on span "Next" at bounding box center [1515, 732] width 26 height 12
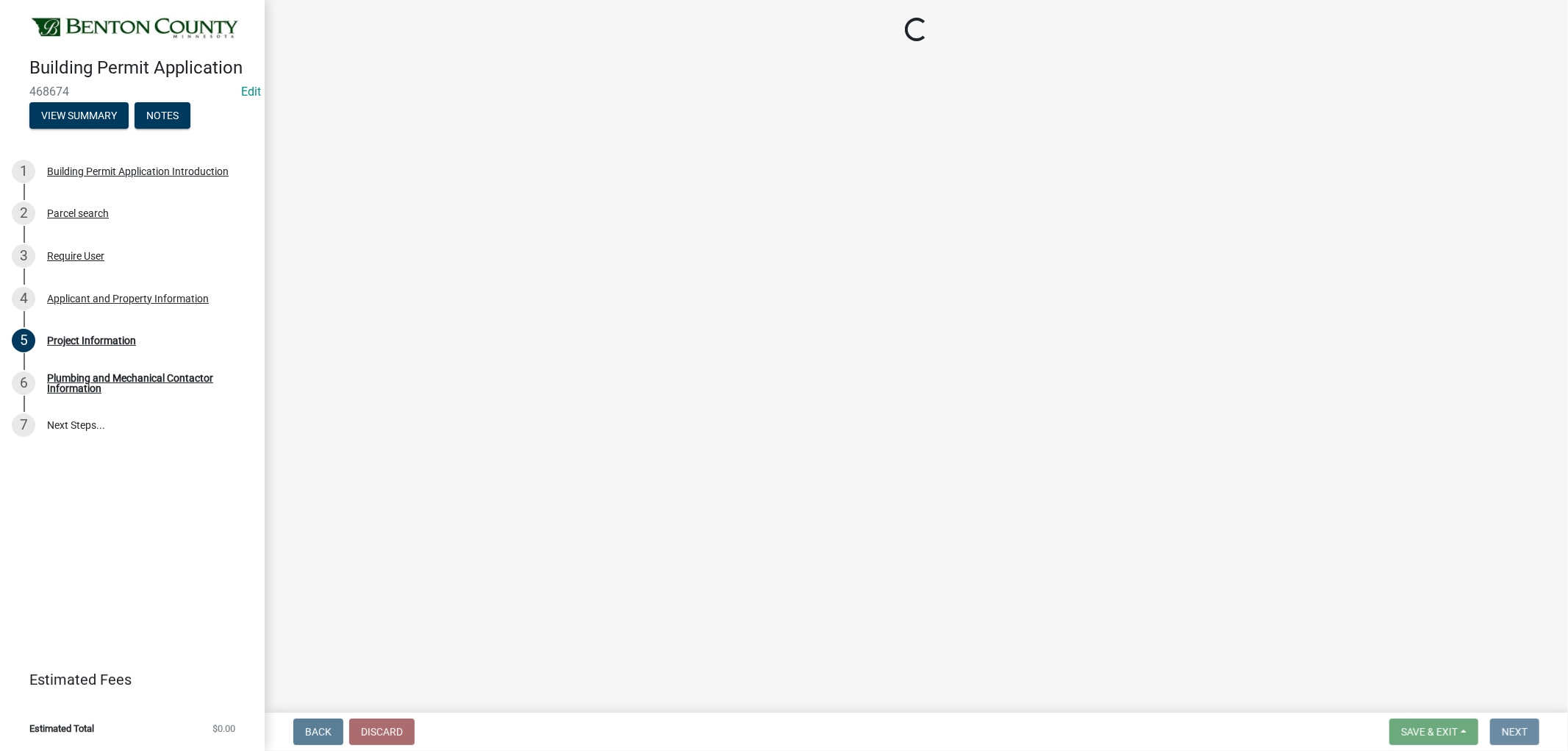
scroll to position [0, 0]
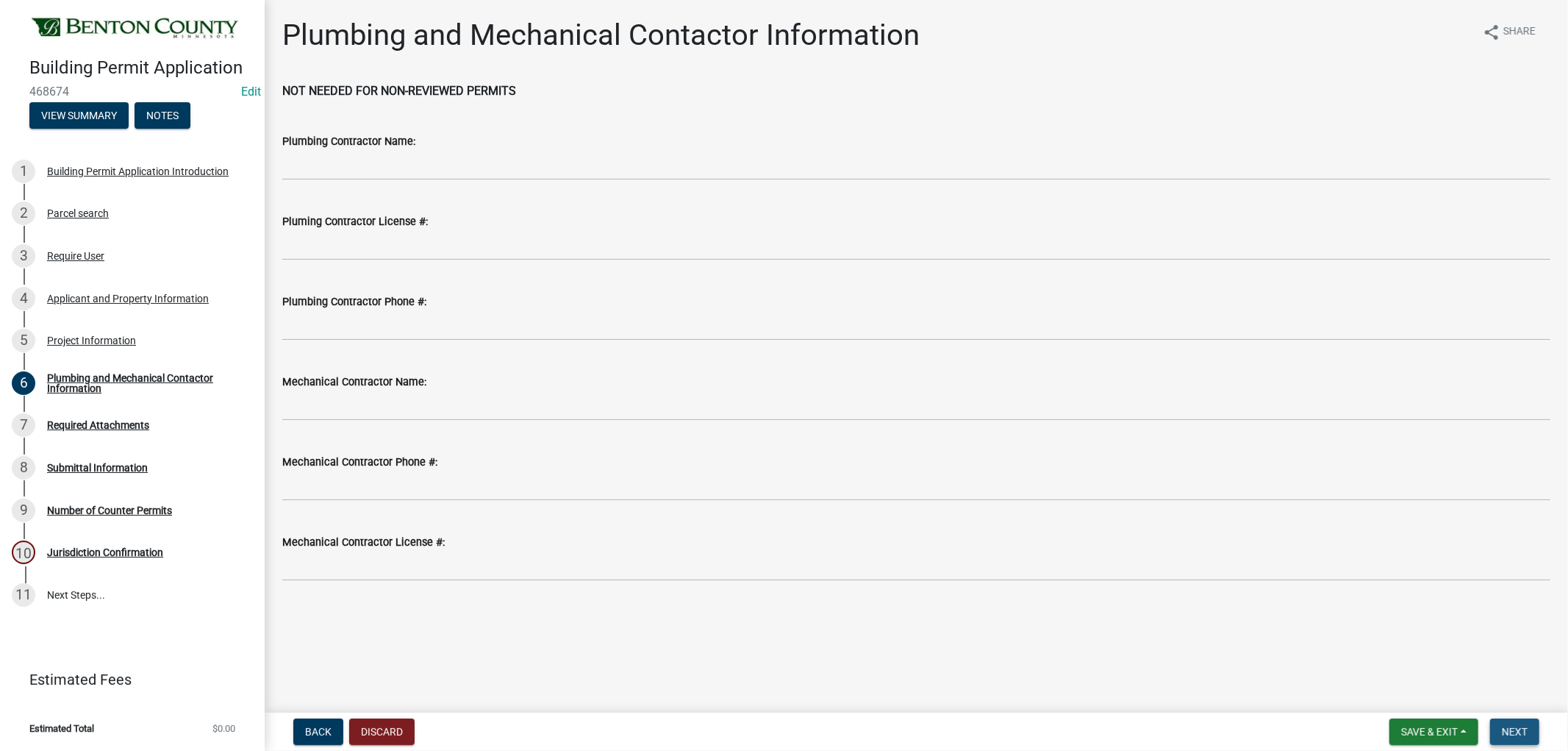
click at [1522, 729] on span "Next" at bounding box center [1515, 732] width 26 height 12
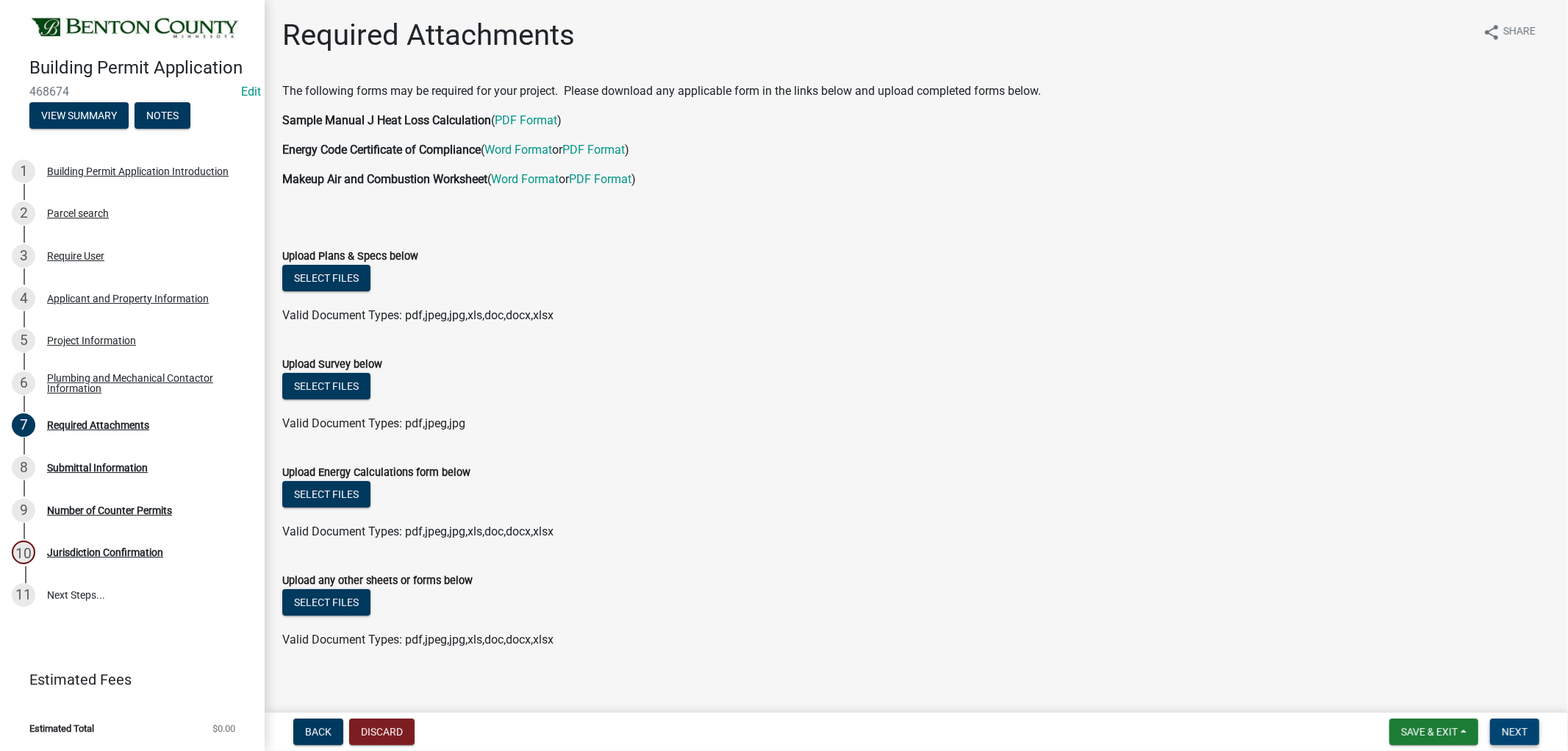
click at [1525, 726] on span "Next" at bounding box center [1515, 732] width 26 height 12
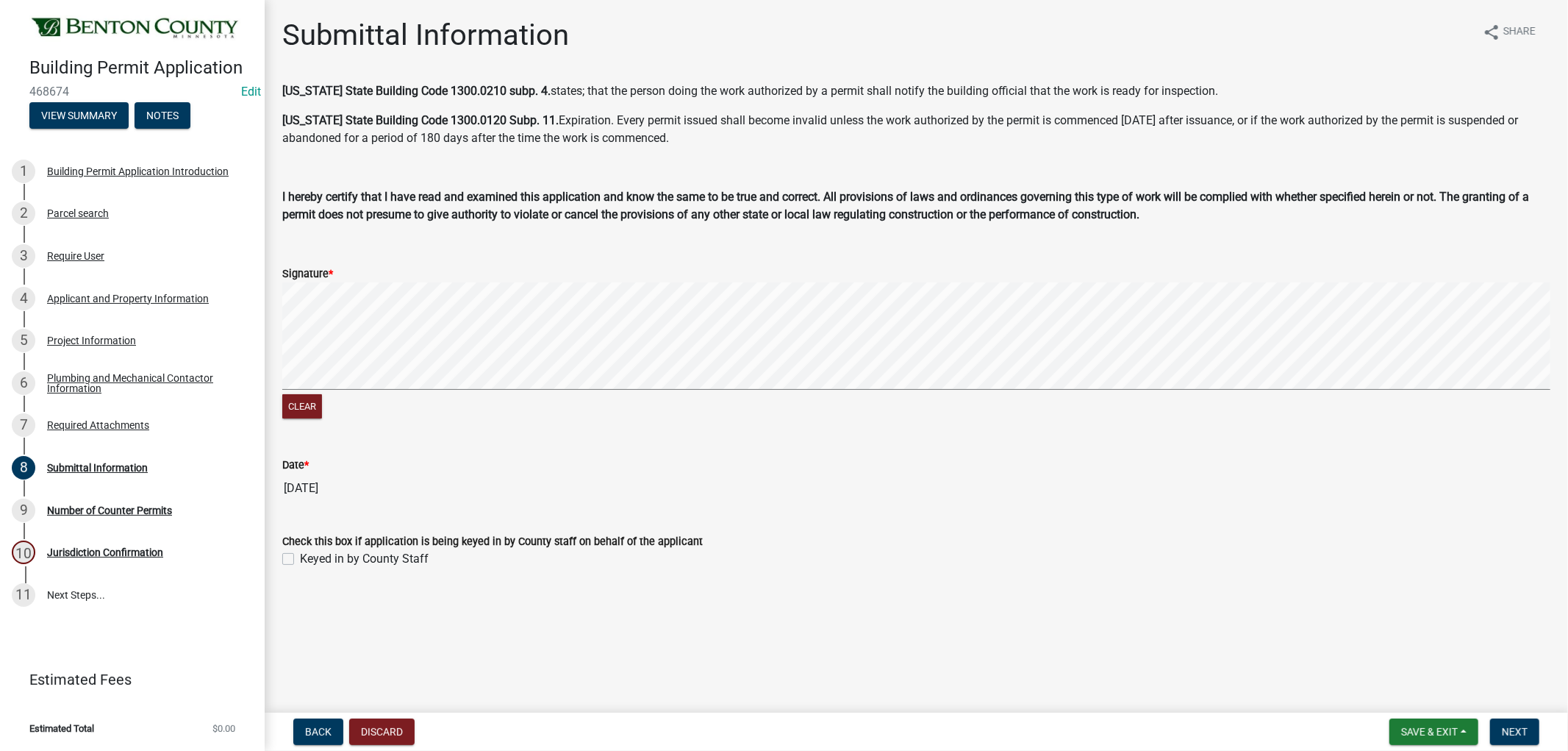
click at [300, 561] on label "Keyed in by County Staff" at bounding box center [364, 560] width 129 height 18
click at [300, 560] on input "Keyed in by County Staff" at bounding box center [304, 556] width 10 height 10
checkbox input "true"
click at [1523, 723] on button "Next" at bounding box center [1515, 731] width 50 height 27
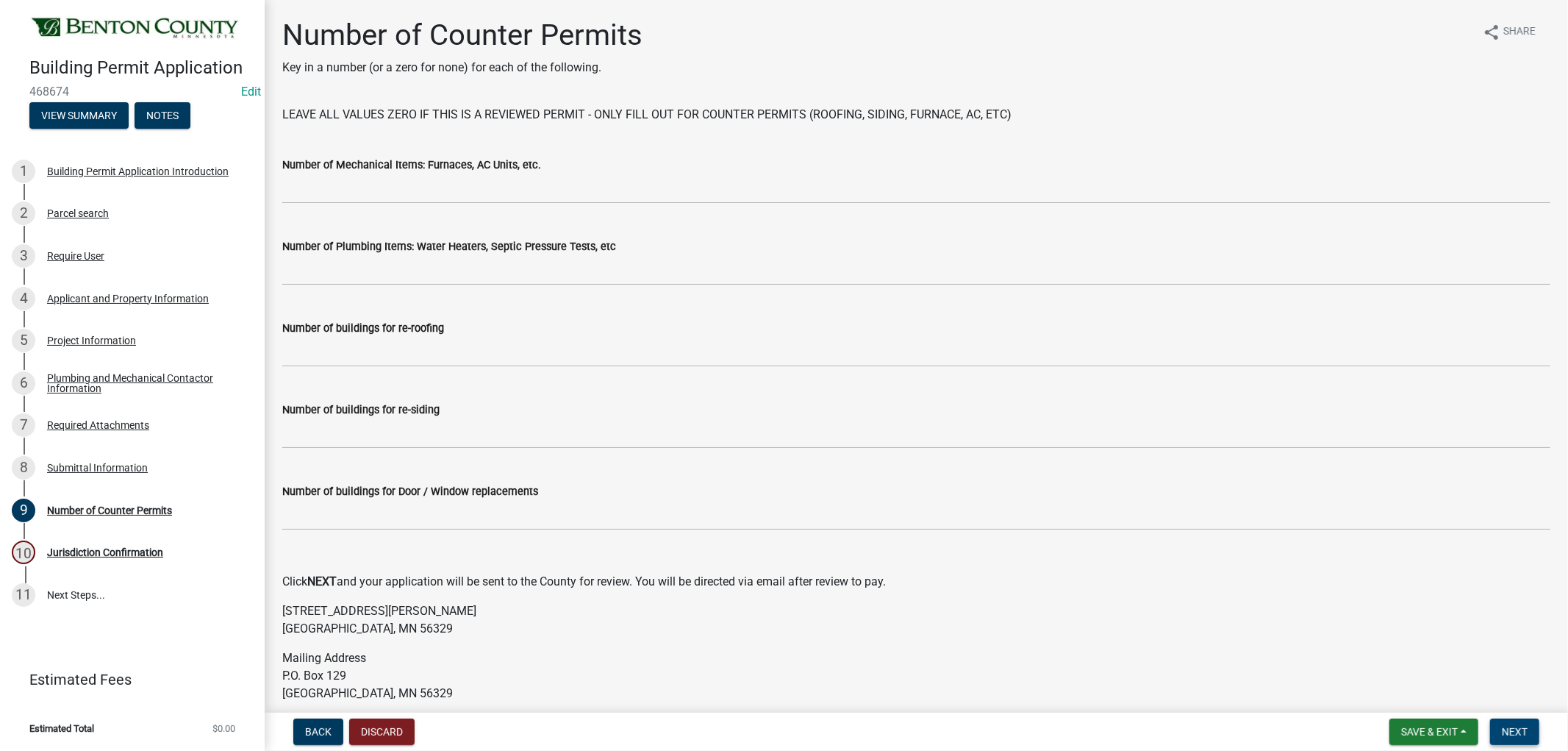
click at [1517, 723] on button "Next" at bounding box center [1515, 731] width 50 height 27
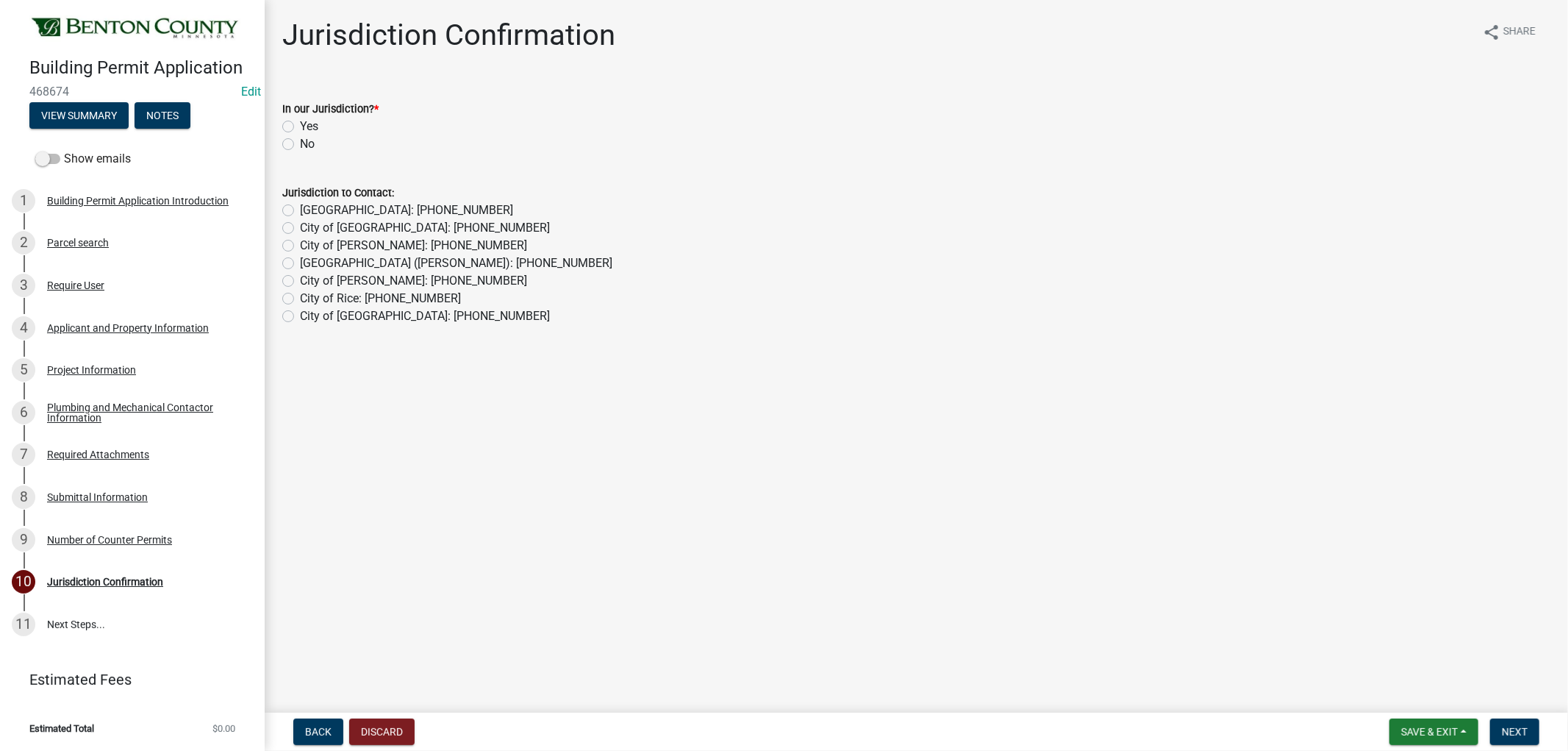
click at [300, 123] on label "Yes" at bounding box center [308, 127] width 19 height 18
click at [300, 123] on input "Yes" at bounding box center [304, 123] width 10 height 10
radio input "true"
click at [1523, 726] on span "Next" at bounding box center [1515, 732] width 26 height 12
